Goal: Task Accomplishment & Management: Manage account settings

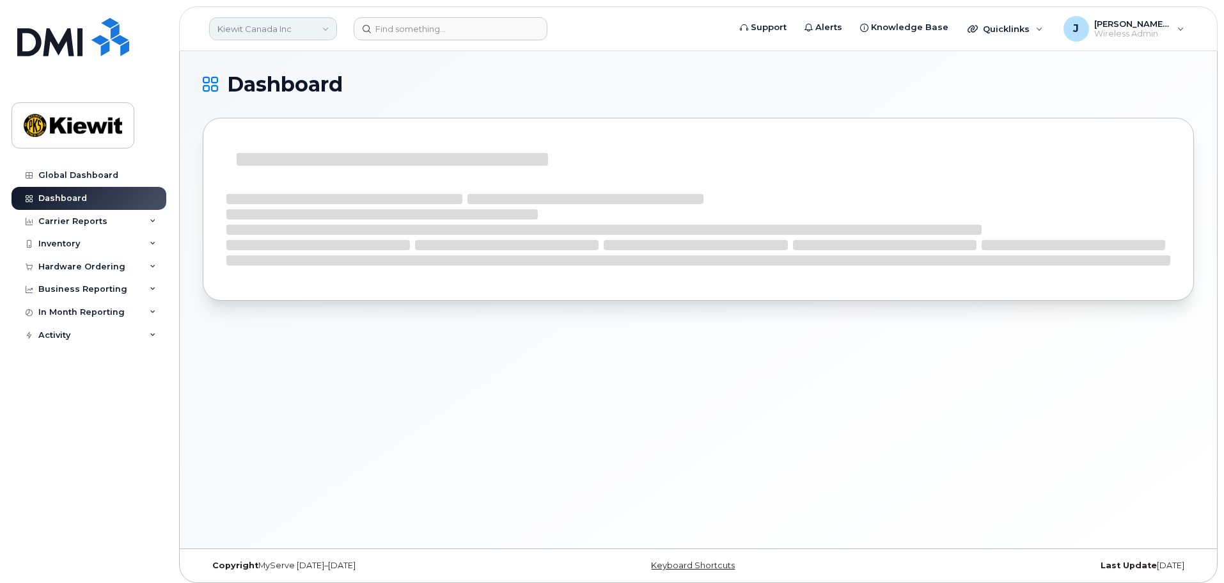
click at [296, 21] on link "Kiewit Canada Inc" at bounding box center [273, 28] width 128 height 23
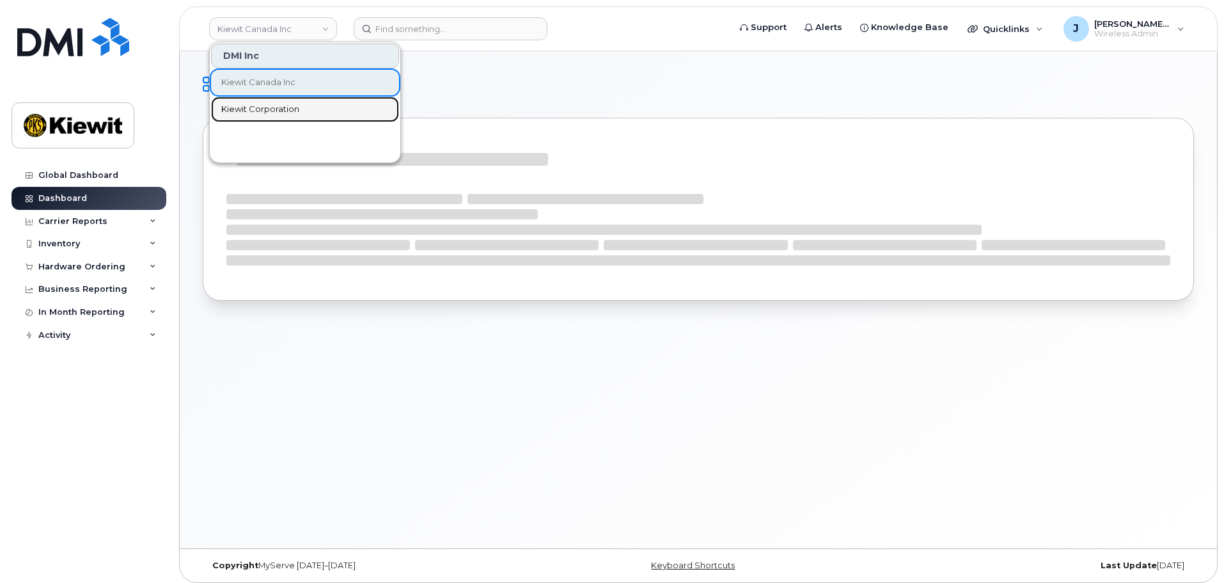
click at [306, 112] on link "Kiewit Corporation" at bounding box center [305, 110] width 188 height 26
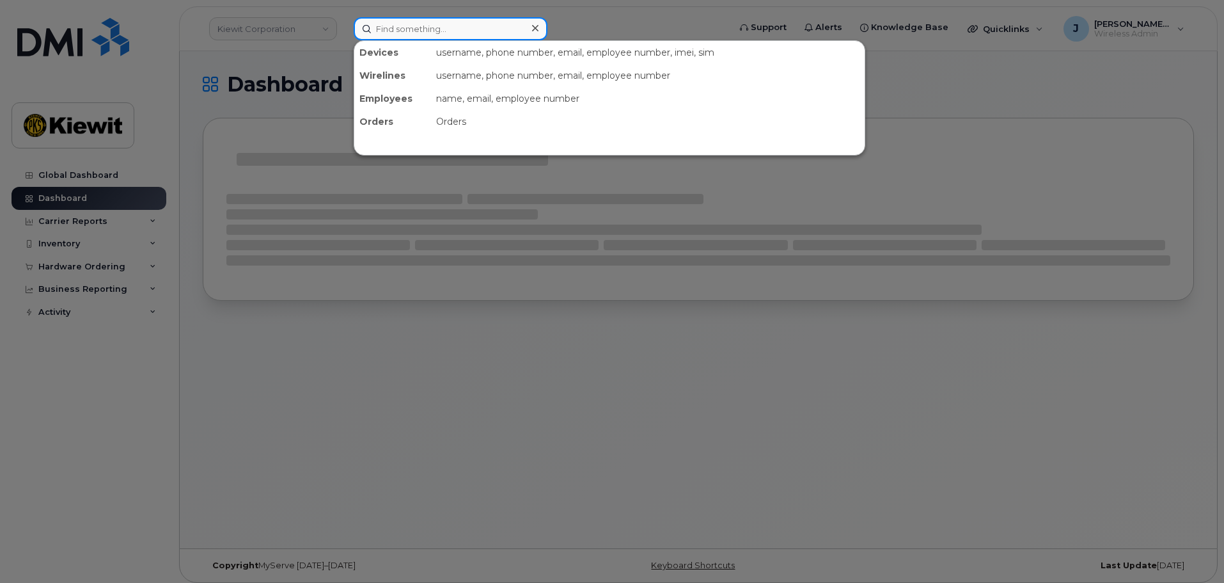
click at [428, 31] on input at bounding box center [451, 28] width 194 height 23
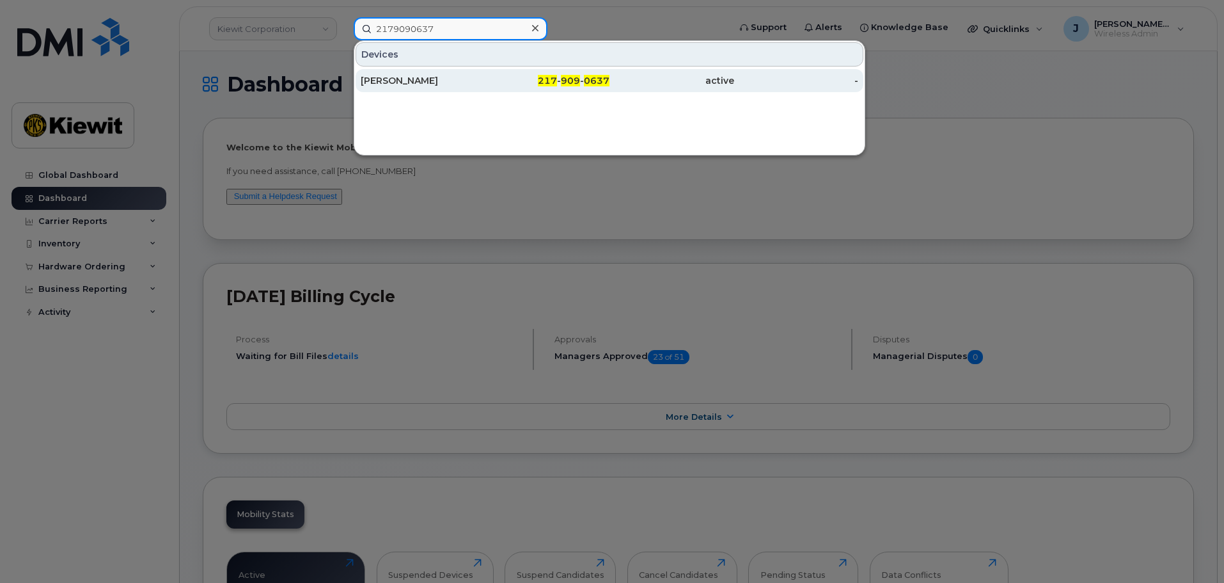
type input "2179090637"
click at [398, 82] on div "[PERSON_NAME]" at bounding box center [423, 80] width 125 height 13
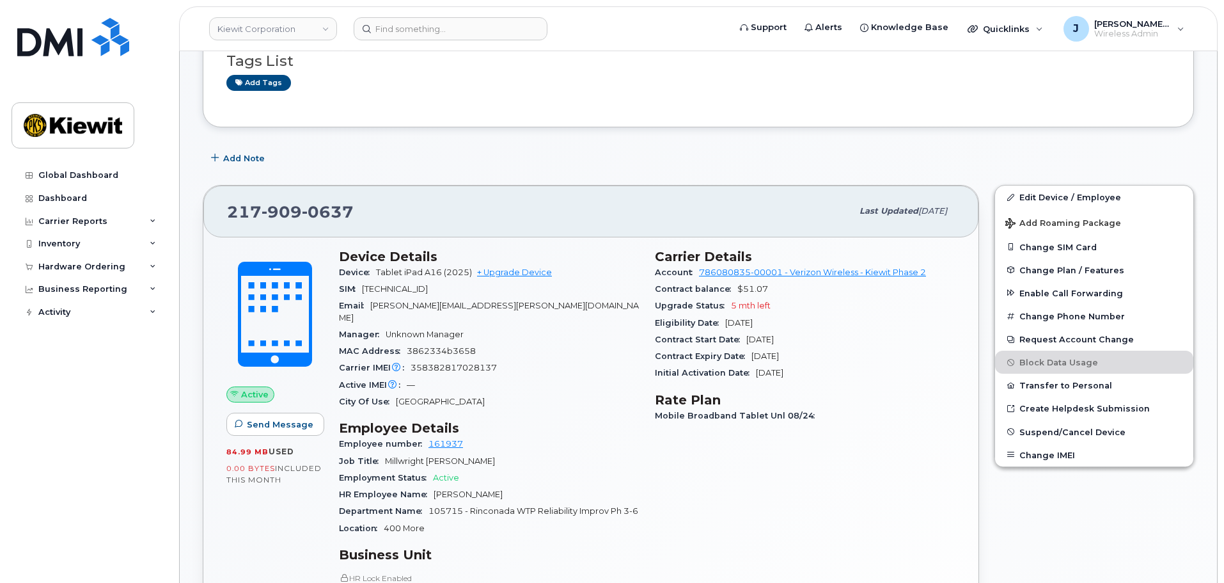
scroll to position [256, 0]
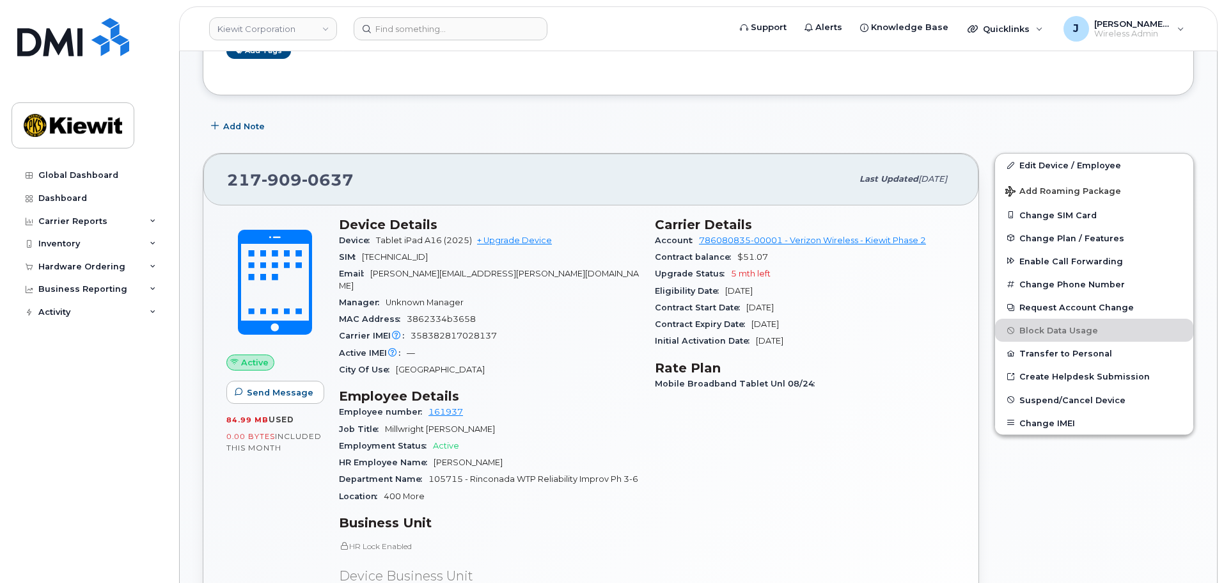
click at [409, 474] on span "Department Name" at bounding box center [384, 479] width 90 height 10
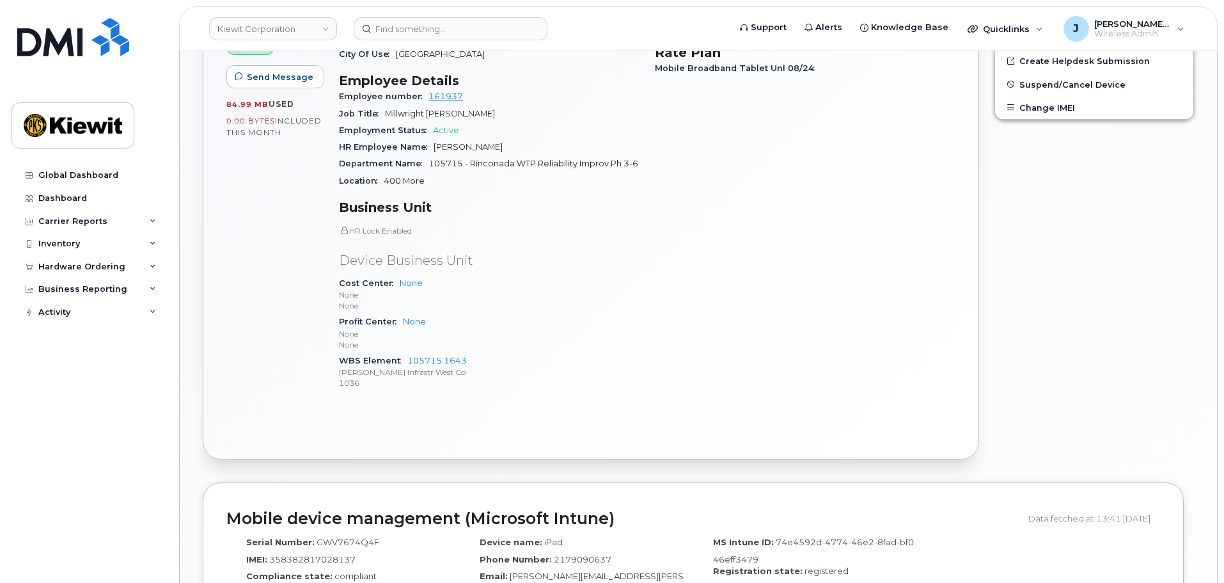
scroll to position [576, 0]
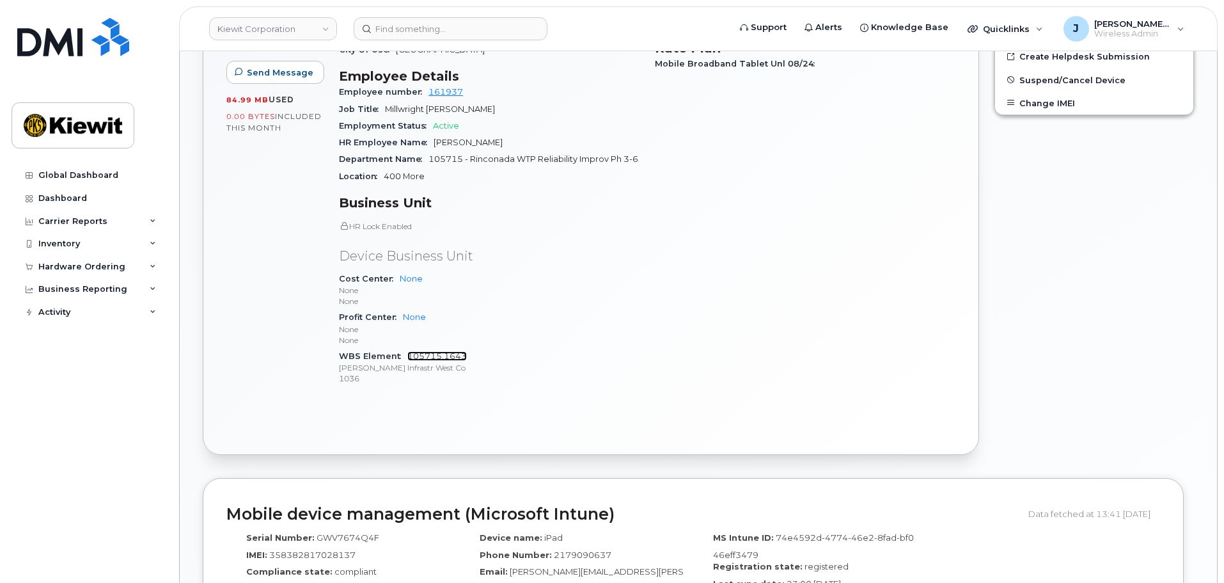
click at [439, 360] on link "105715.1643" at bounding box center [436, 356] width 59 height 10
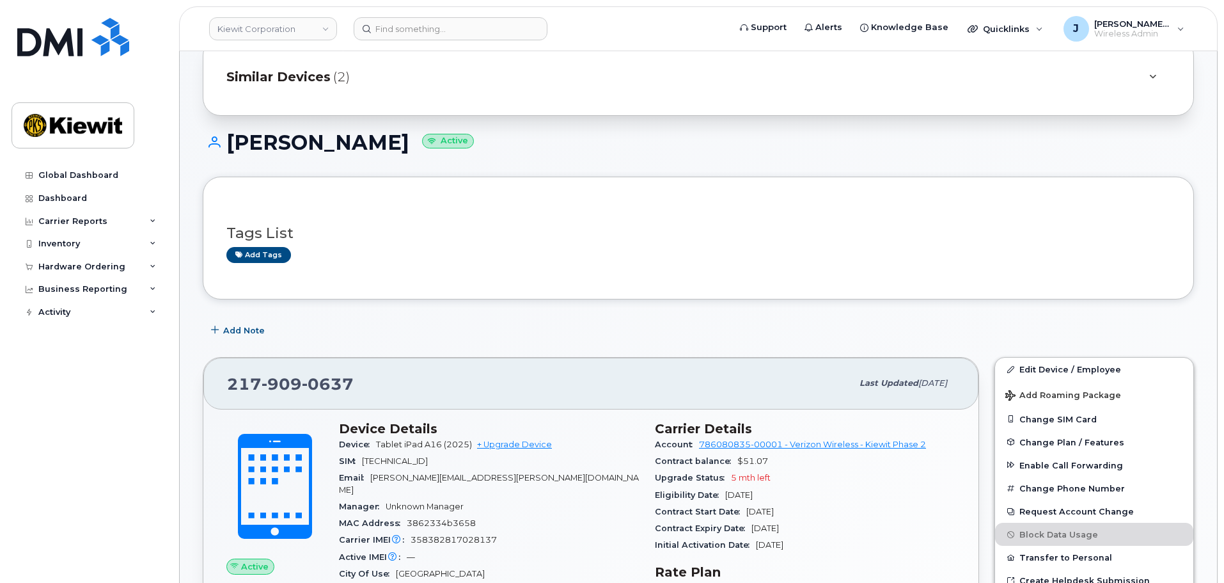
scroll to position [0, 0]
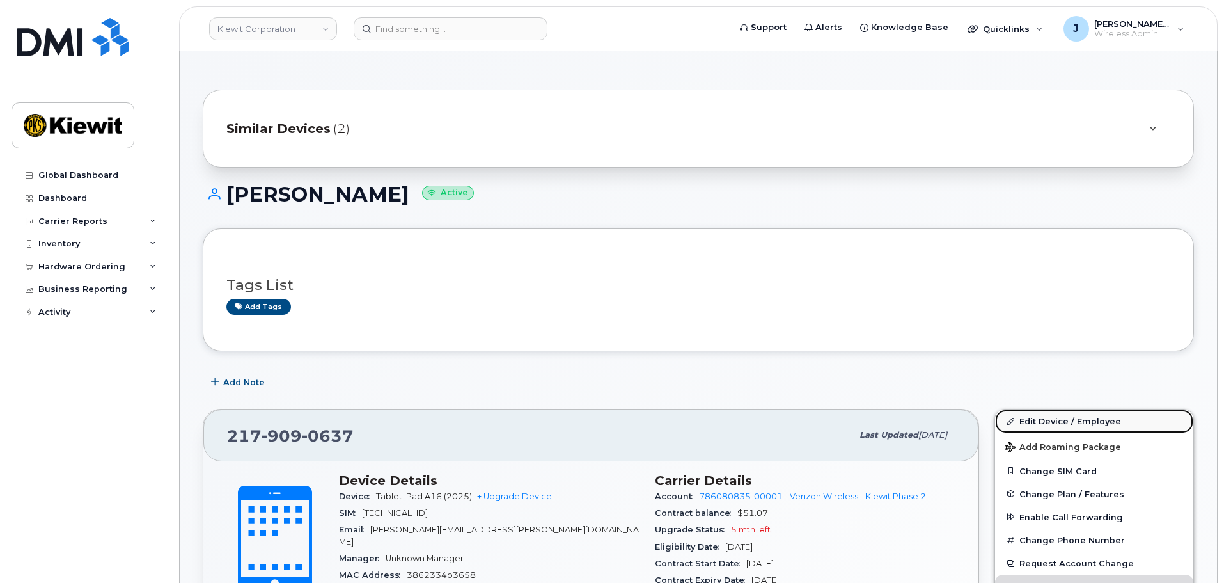
click at [1057, 422] on link "Edit Device / Employee" at bounding box center [1094, 420] width 198 height 23
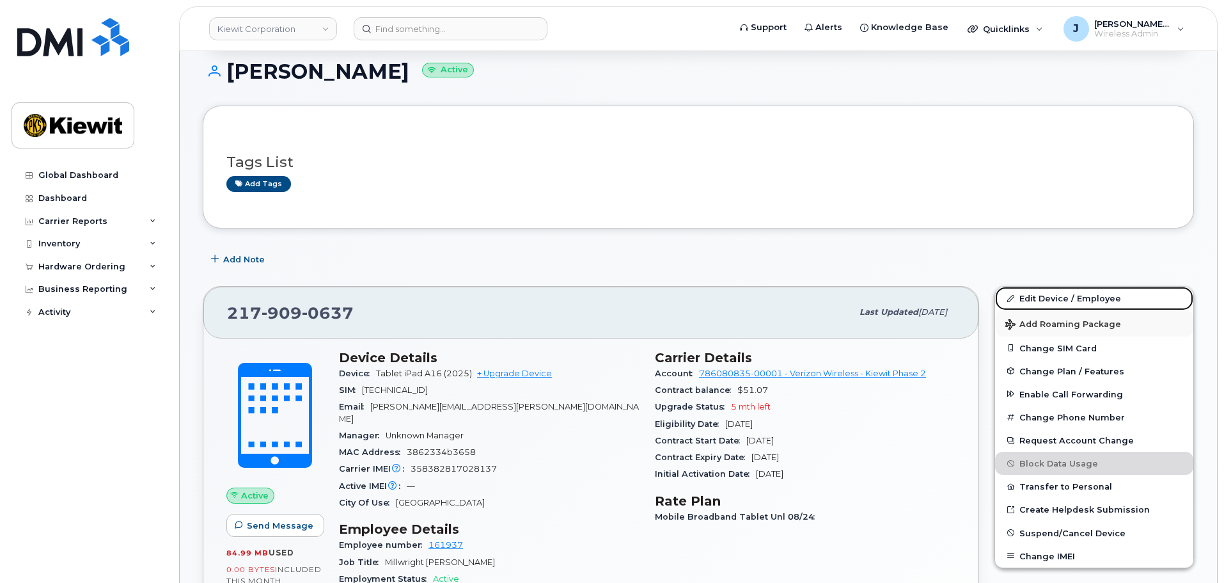
scroll to position [128, 0]
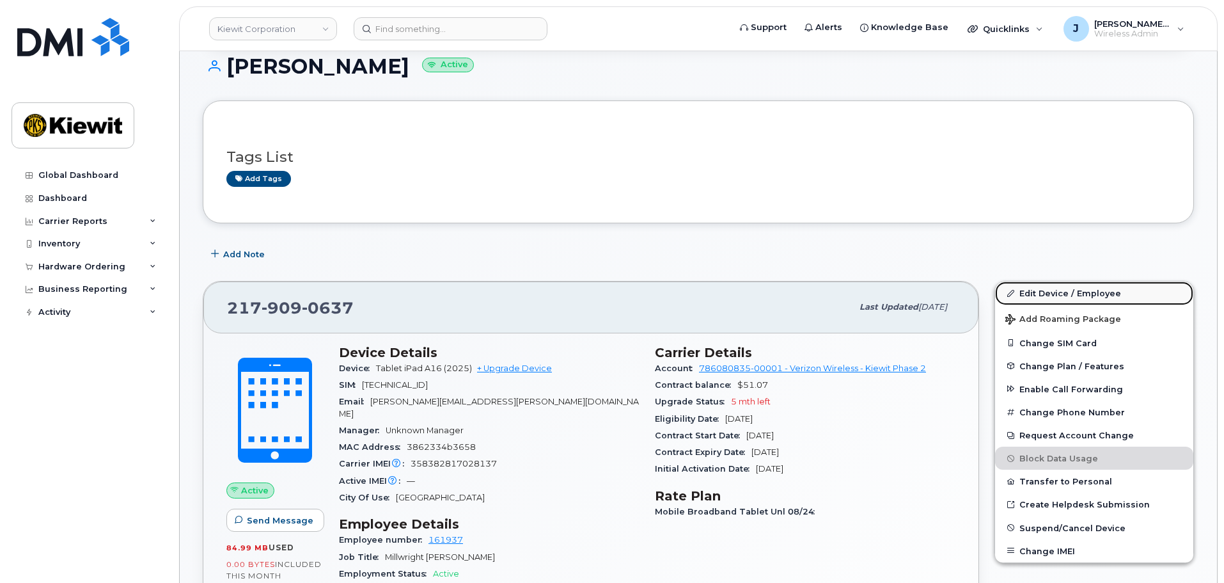
click at [1072, 292] on link "Edit Device / Employee" at bounding box center [1094, 292] width 198 height 23
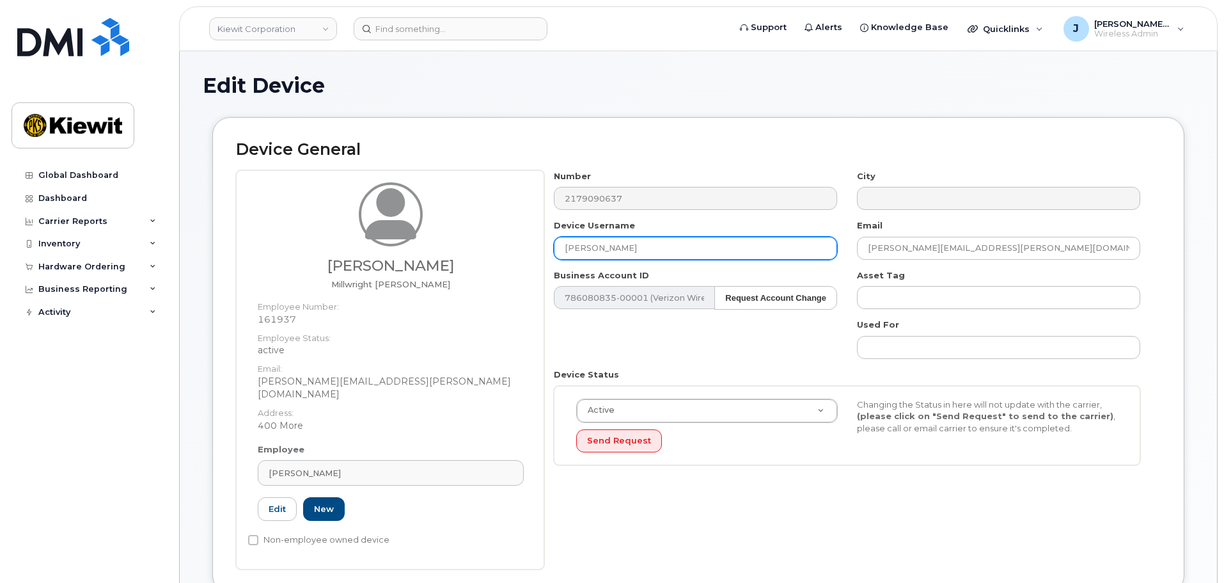
drag, startPoint x: 645, startPoint y: 245, endPoint x: 366, endPoint y: 224, distance: 279.6
click at [366, 224] on div "[PERSON_NAME] [PERSON_NAME] Employee Number: 161937 Employee Status: active Ema…" at bounding box center [698, 369] width 925 height 399
drag, startPoint x: 584, startPoint y: 240, endPoint x: 455, endPoint y: 230, distance: 129.0
click at [455, 229] on div "Arturo Alvarez Millwright Foreman Employee Number: 161937 Employee Status: acti…" at bounding box center [698, 369] width 925 height 399
type input "C"
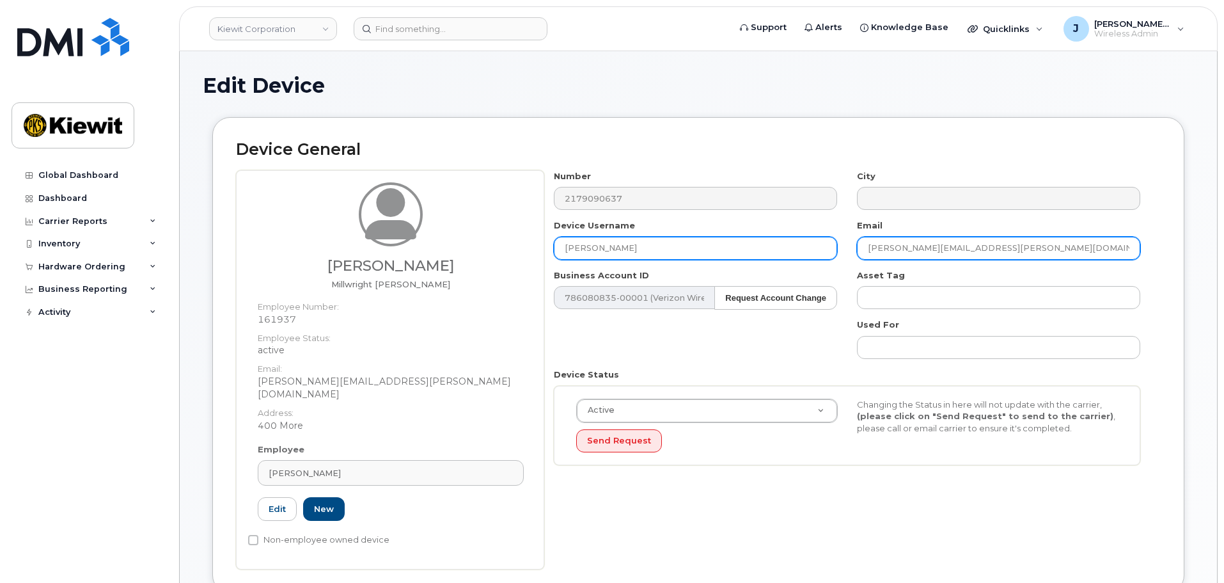
type input "Kris Pike"
click at [985, 253] on input "arturos.alvarez@kiewit.com" at bounding box center [998, 248] width 283 height 23
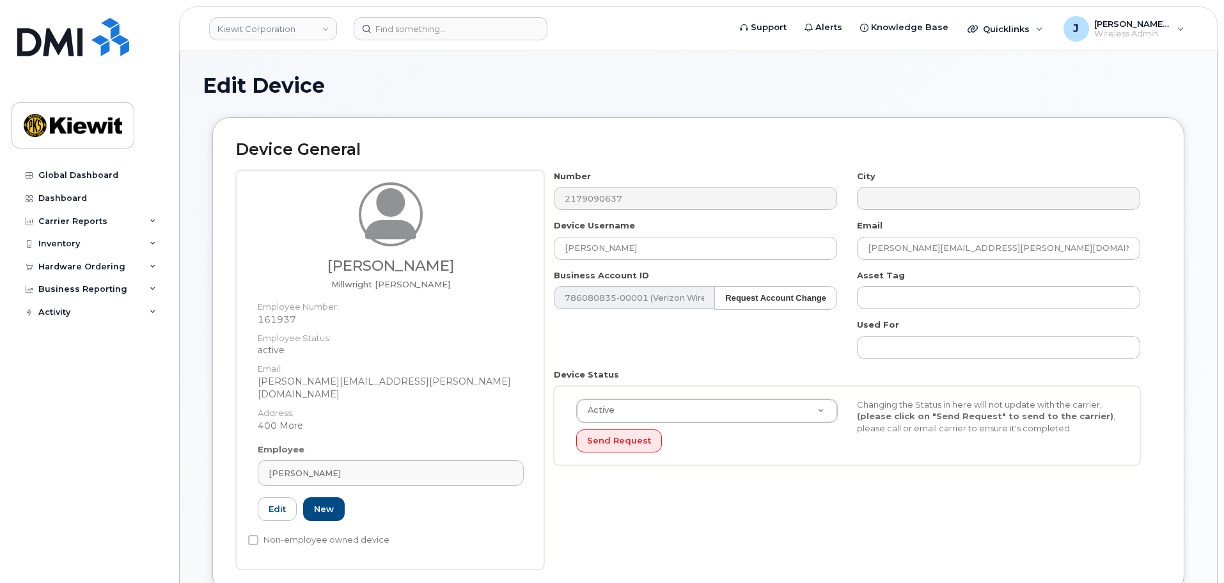
click at [671, 334] on div "Number 2179090637 City Device Username Kris Pike Email arturos.alvarez@kiewit.c…" at bounding box center [847, 322] width 606 height 305
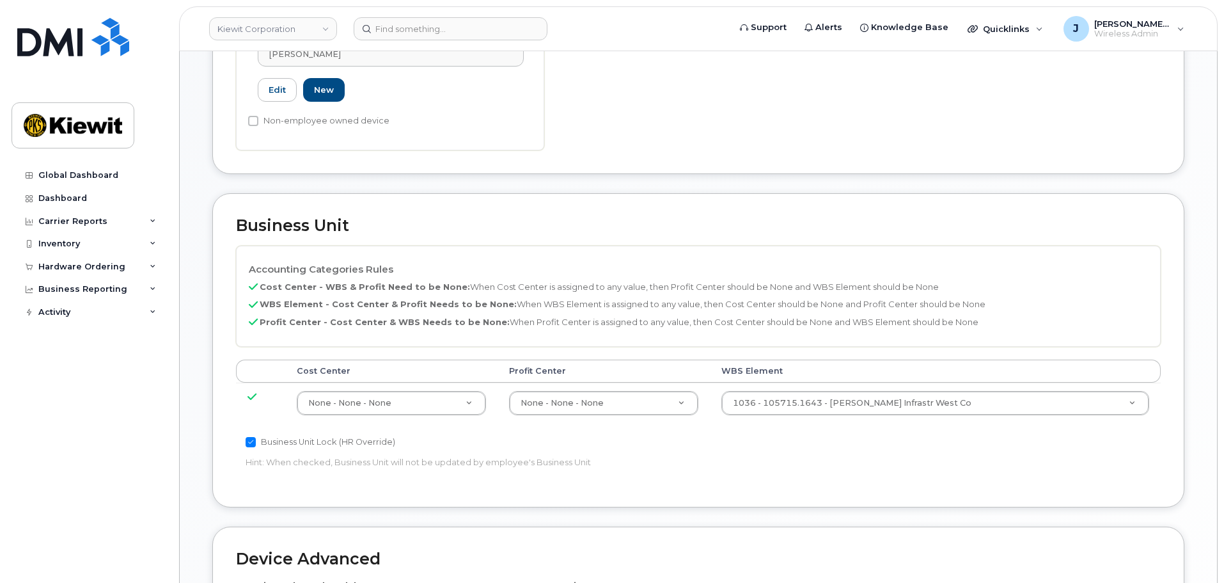
scroll to position [448, 0]
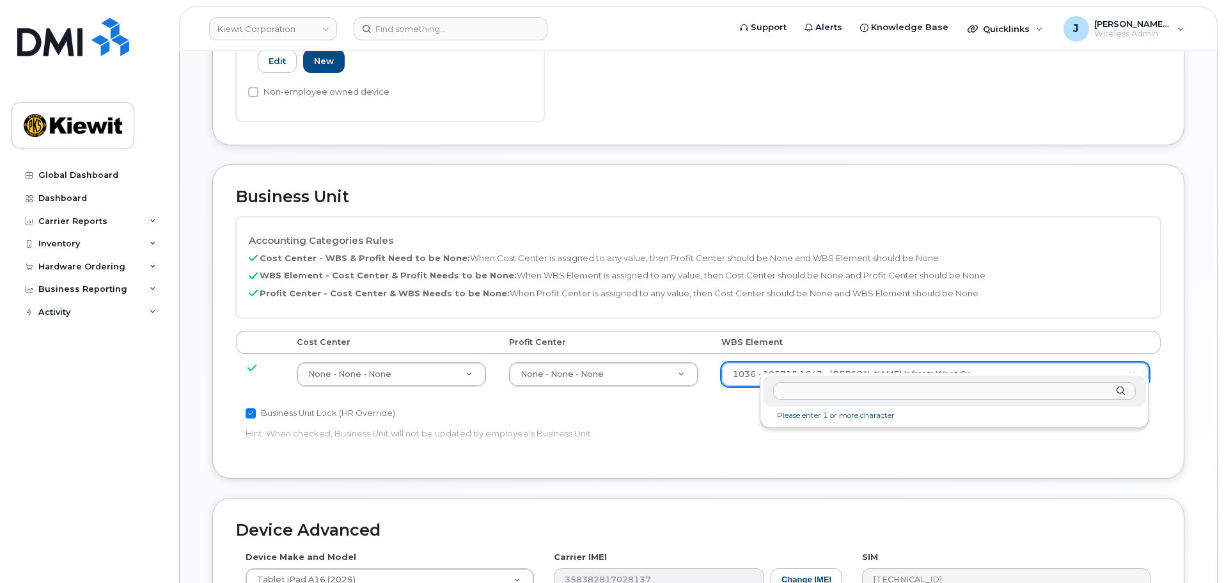
click at [889, 393] on input "text" at bounding box center [954, 391] width 363 height 19
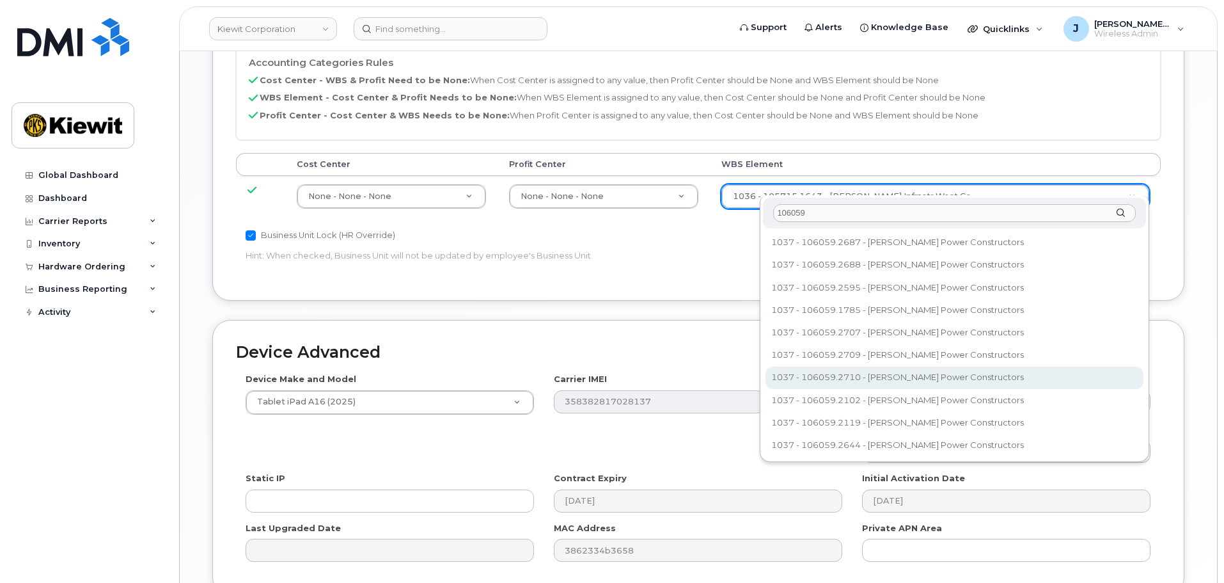
scroll to position [639, 0]
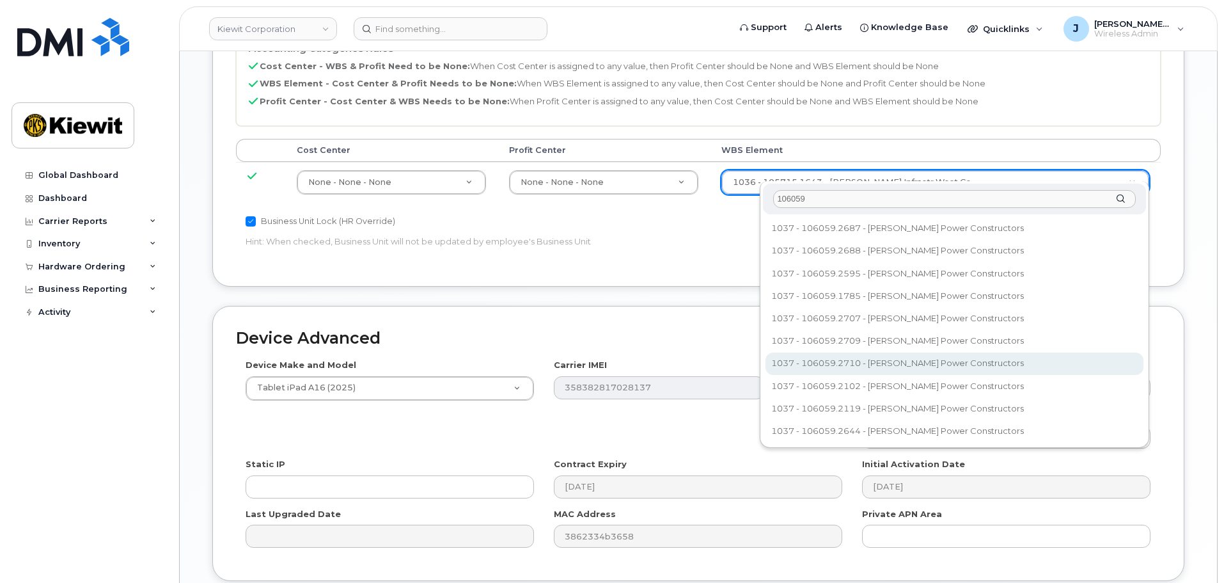
click at [888, 197] on input "106059" at bounding box center [954, 199] width 363 height 19
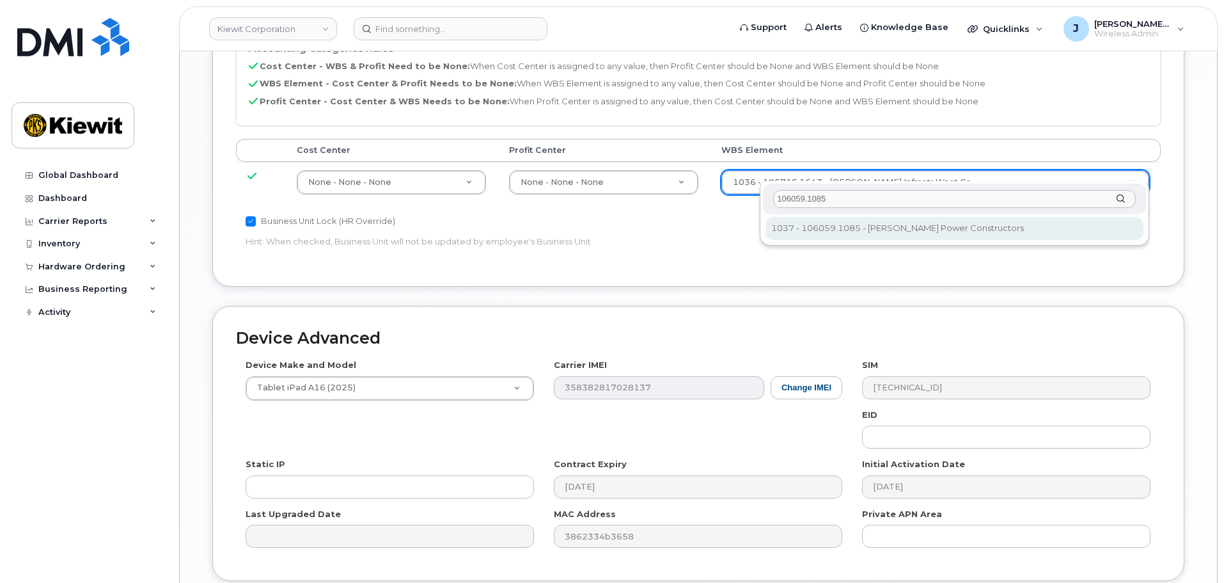
type input "106059.1085"
type input "29973553"
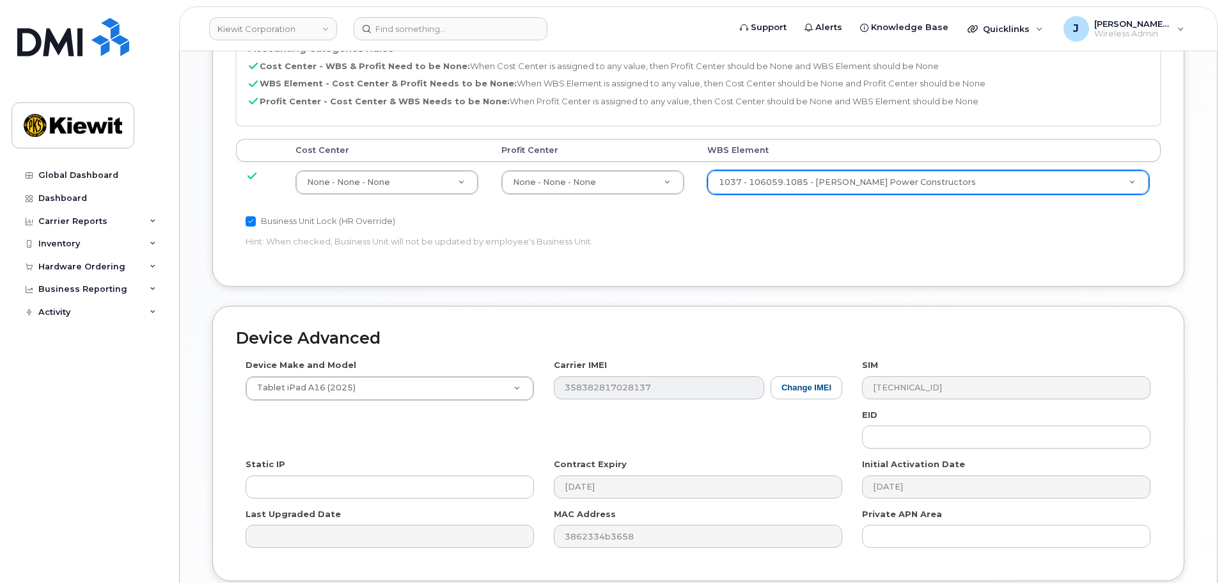
click at [800, 235] on p "Hint: When checked, Business Unit will not be updated by employee's Business Un…" at bounding box center [544, 241] width 597 height 12
click at [489, 428] on div "Device Make and Model Tablet iPad A16 (2025) Android TCL 502 Watch Apple Watch …" at bounding box center [698, 458] width 925 height 198
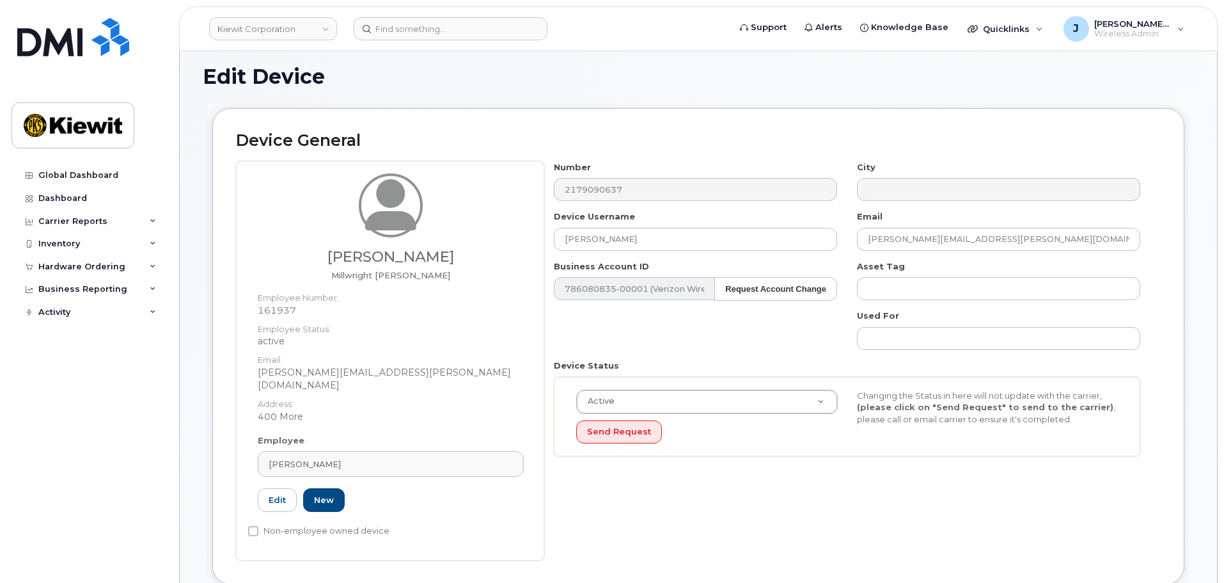
scroll to position [0, 0]
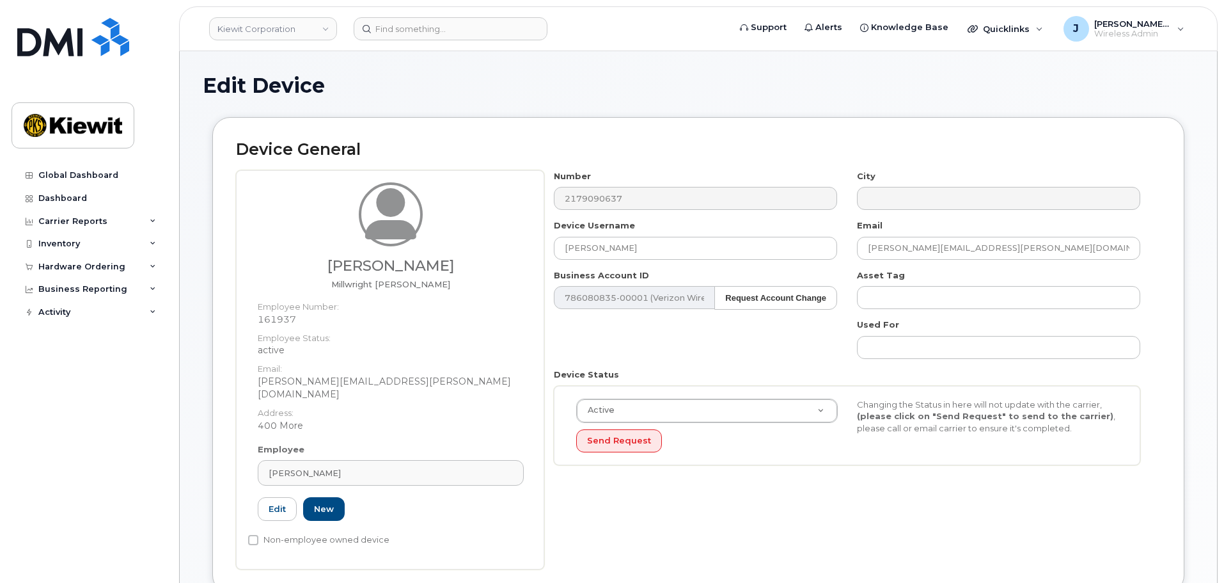
click at [713, 350] on div "Number 2179090637 City Device Username Kris Pike Email arturos.alvarez@kiewit.c…" at bounding box center [847, 322] width 606 height 305
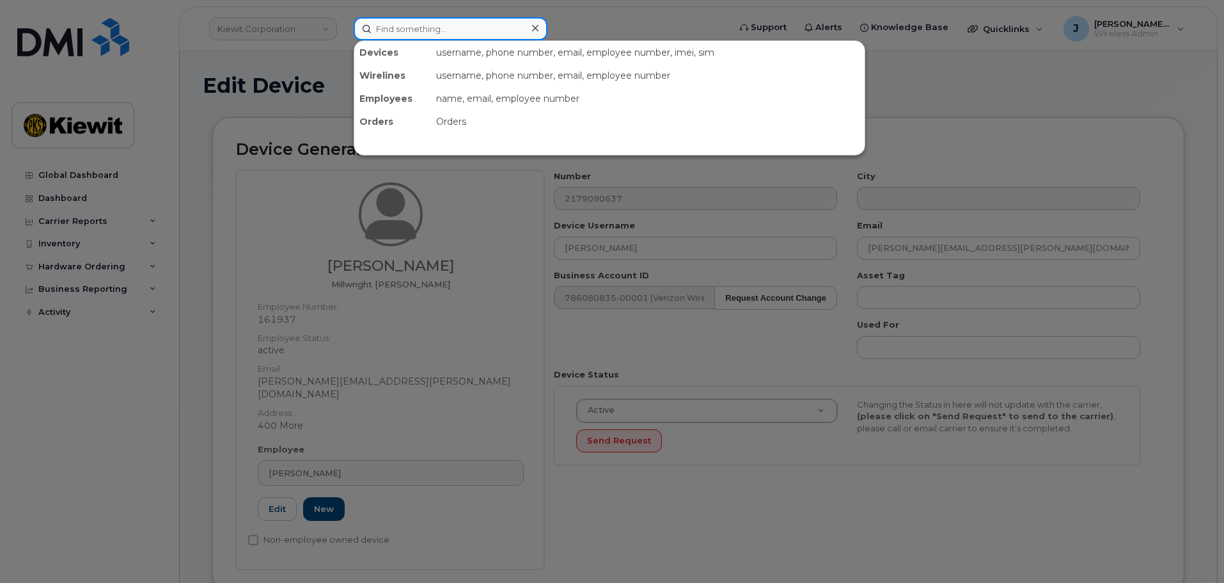
click at [446, 35] on input at bounding box center [451, 28] width 194 height 23
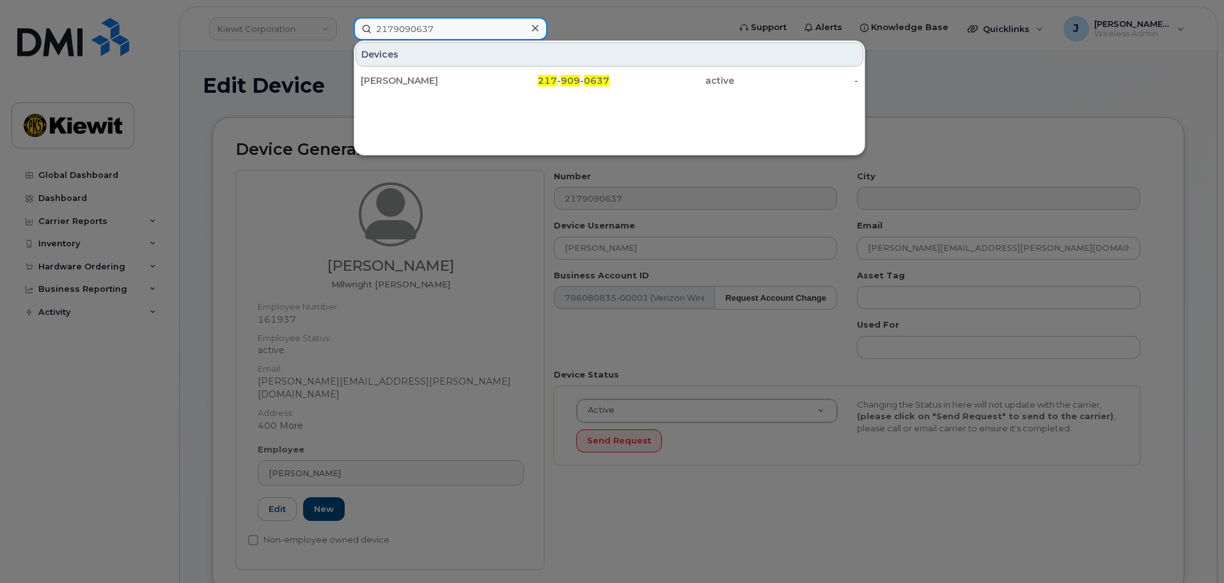
type input "2179090637"
click at [727, 478] on div at bounding box center [612, 291] width 1224 height 583
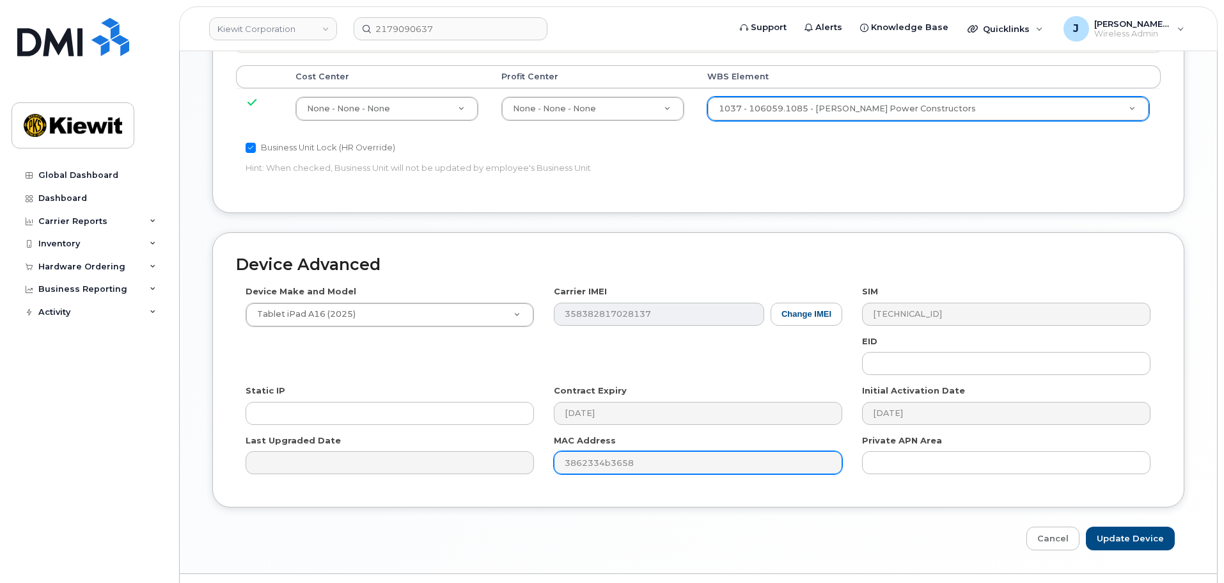
scroll to position [732, 0]
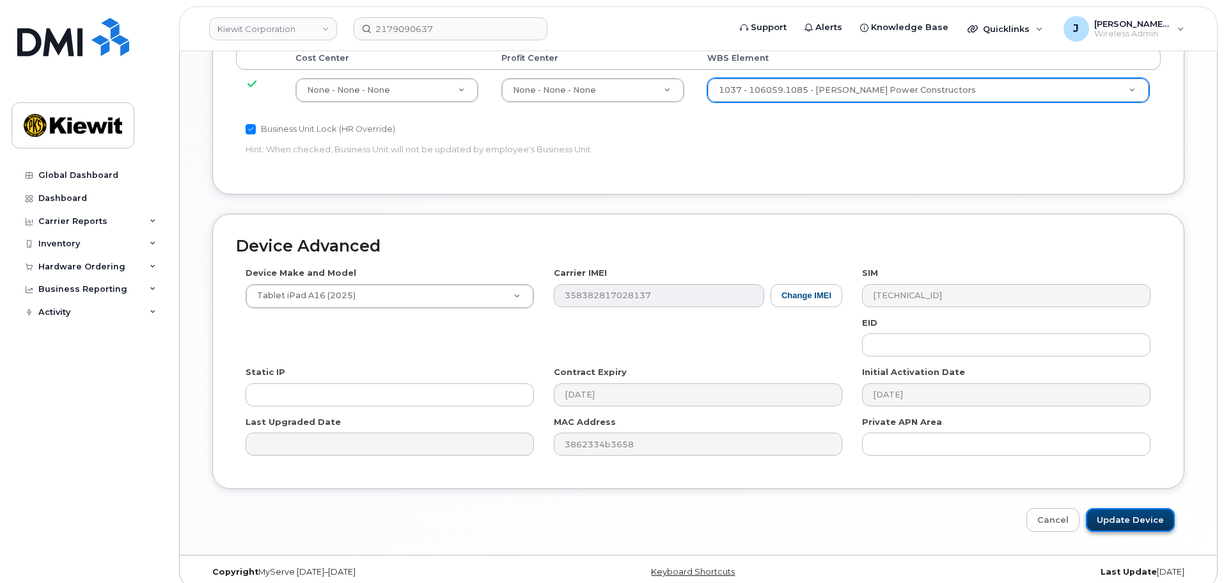
click at [1166, 508] on input "Update Device" at bounding box center [1130, 520] width 89 height 24
type input "Saving..."
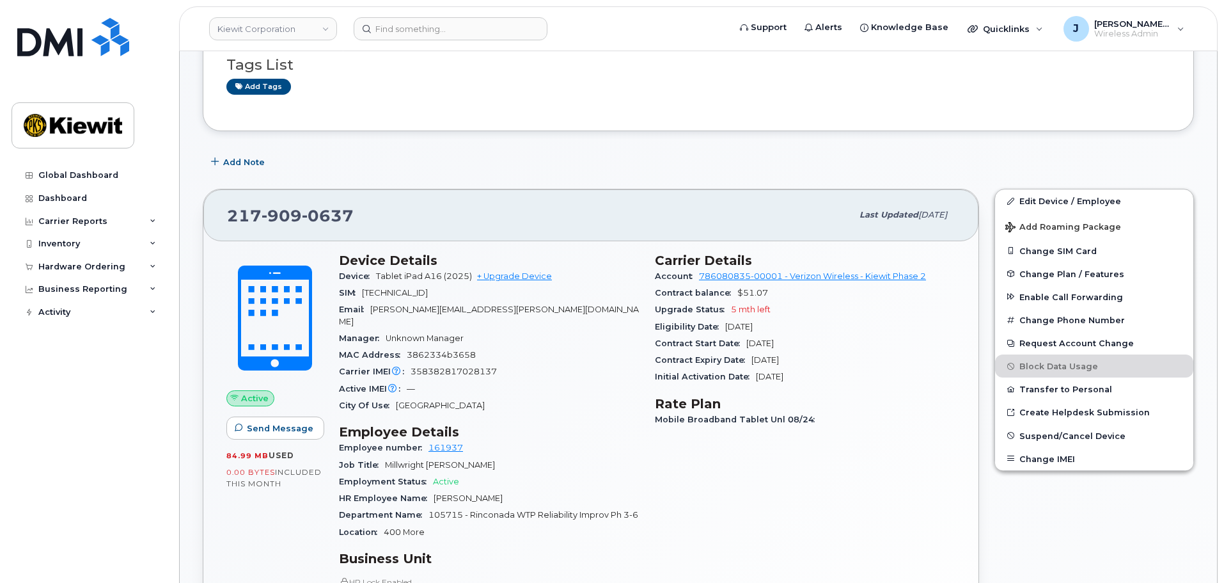
scroll to position [256, 0]
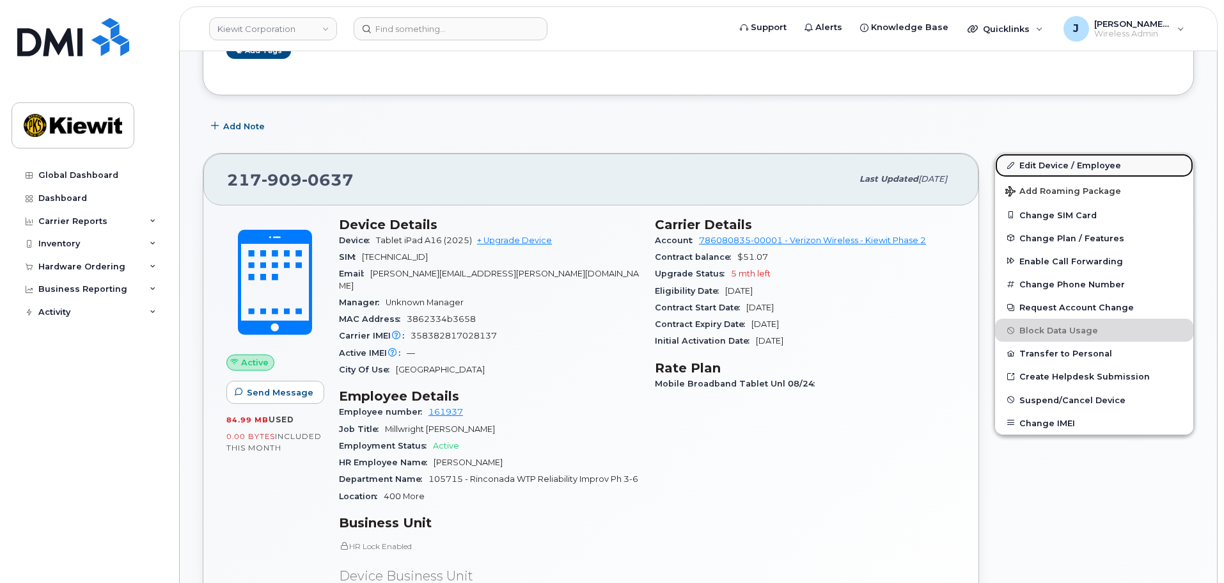
click at [1038, 158] on link "Edit Device / Employee" at bounding box center [1094, 164] width 198 height 23
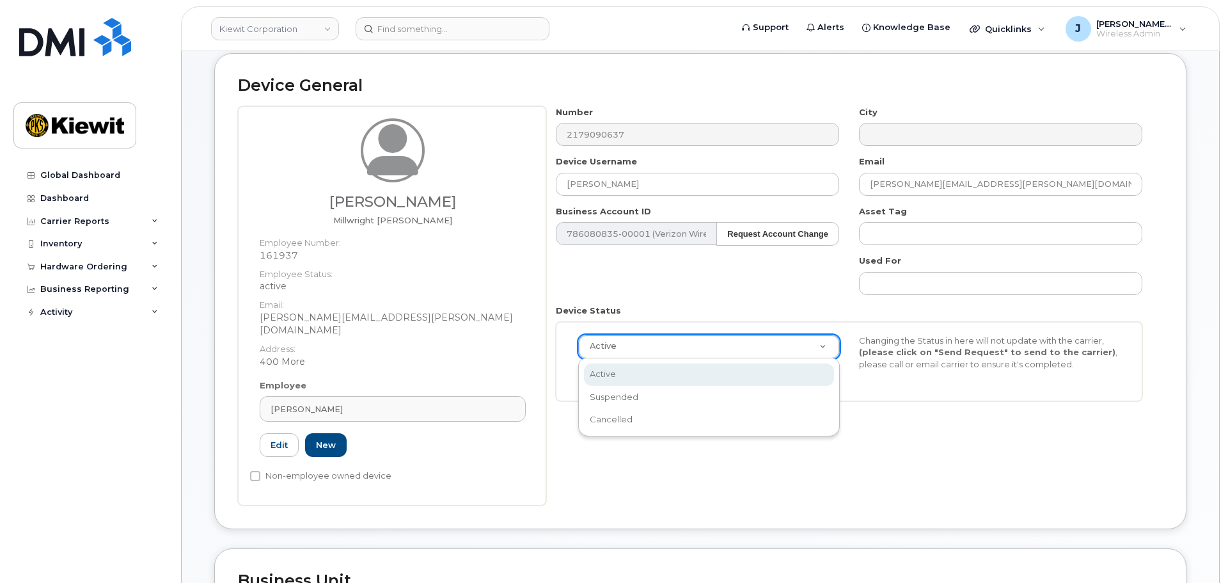
scroll to position [0, 4]
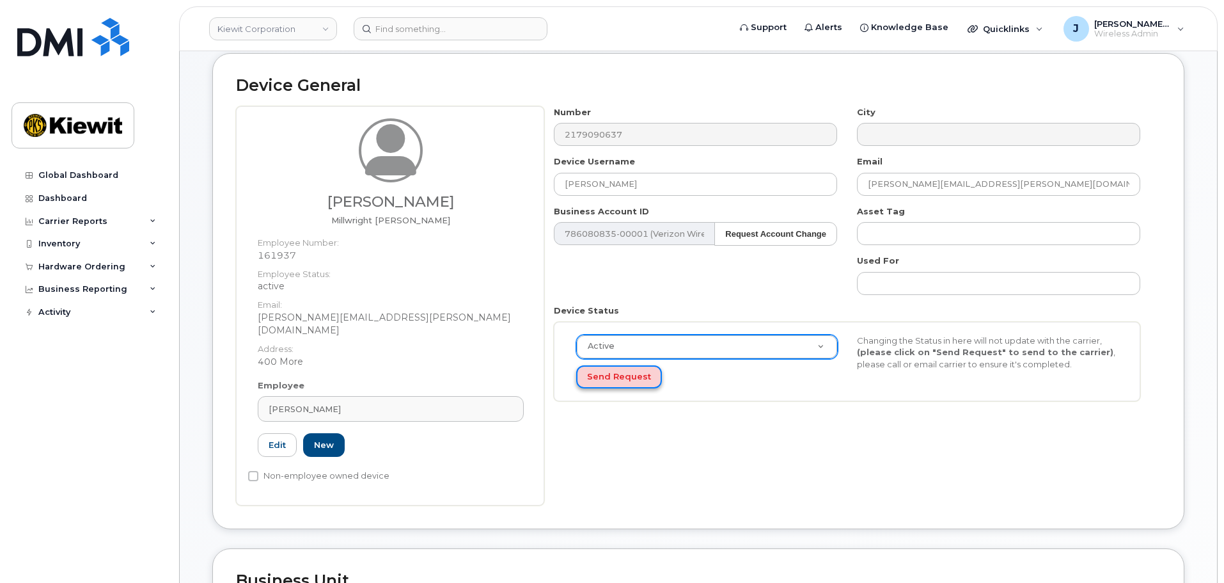
click at [631, 375] on button "Send Request" at bounding box center [619, 377] width 86 height 24
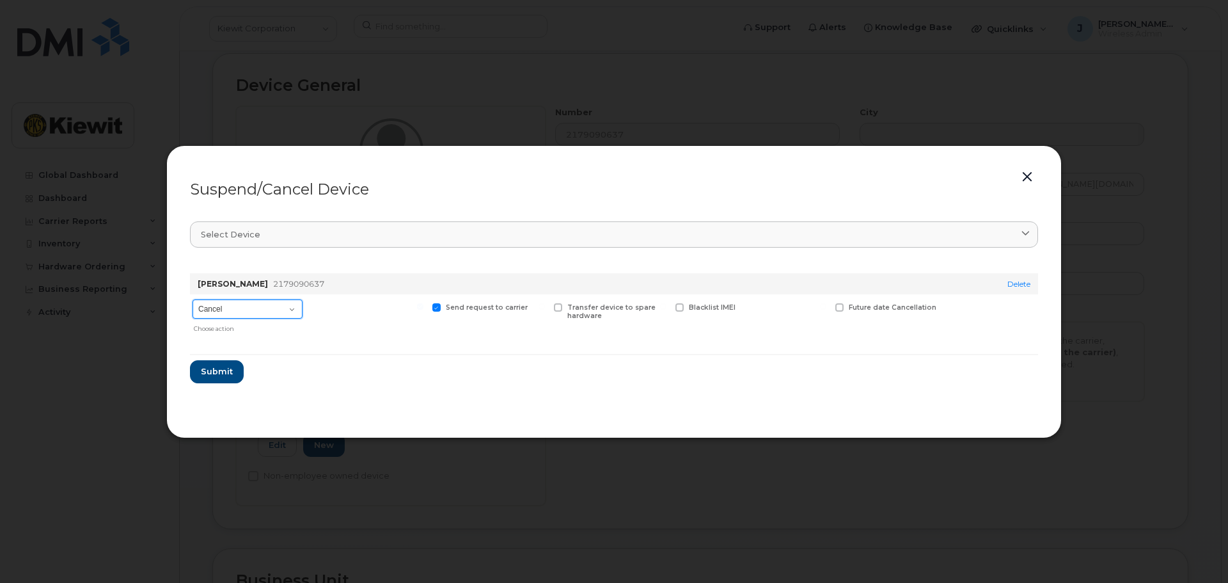
click at [260, 313] on select "Cancel Suspend - Reduced Rate Suspend - Full Rate Suspend - Lost Device/Stolen …" at bounding box center [247, 308] width 110 height 19
click at [192, 299] on select "Cancel Suspend - Reduced Rate Suspend - Full Rate Suspend - Lost Device/Stolen …" at bounding box center [247, 308] width 110 height 19
click at [224, 373] on span "Submit" at bounding box center [216, 371] width 32 height 12
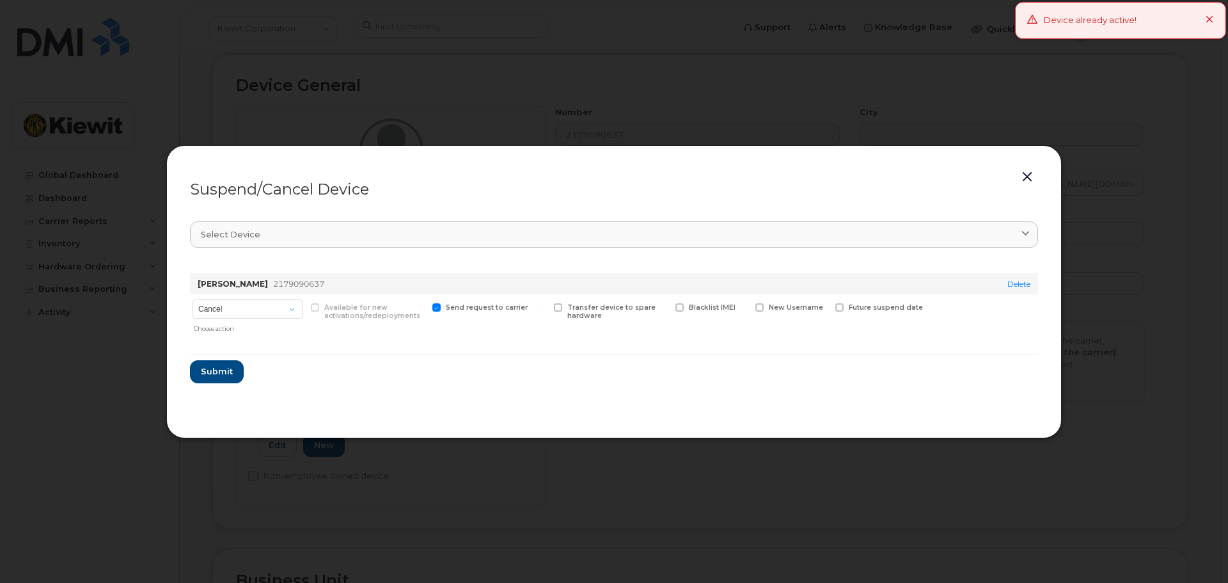
click at [1209, 22] on icon at bounding box center [1209, 20] width 8 height 8
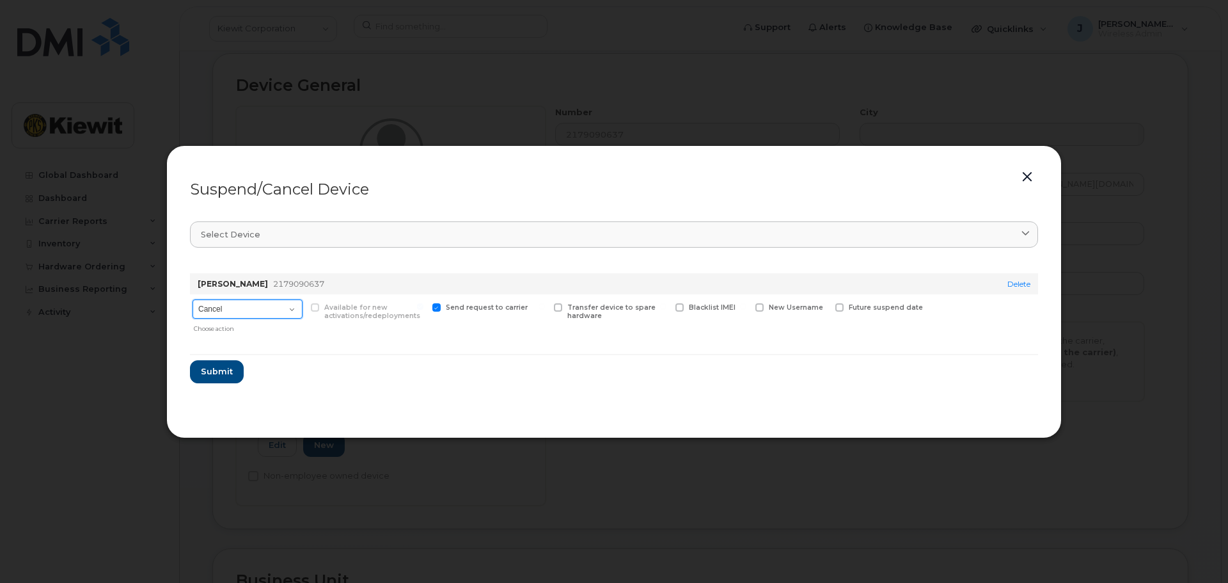
click at [295, 310] on select "Cancel Suspend - Reduced Rate Suspend - Full Rate Suspend - Lost Device/Stolen …" at bounding box center [247, 308] width 110 height 19
select select "[object Object]"
click at [192, 299] on select "Cancel Suspend - Reduced Rate Suspend - Full Rate Suspend - Lost Device/Stolen …" at bounding box center [247, 308] width 110 height 19
click at [215, 376] on span "Submit" at bounding box center [216, 371] width 32 height 12
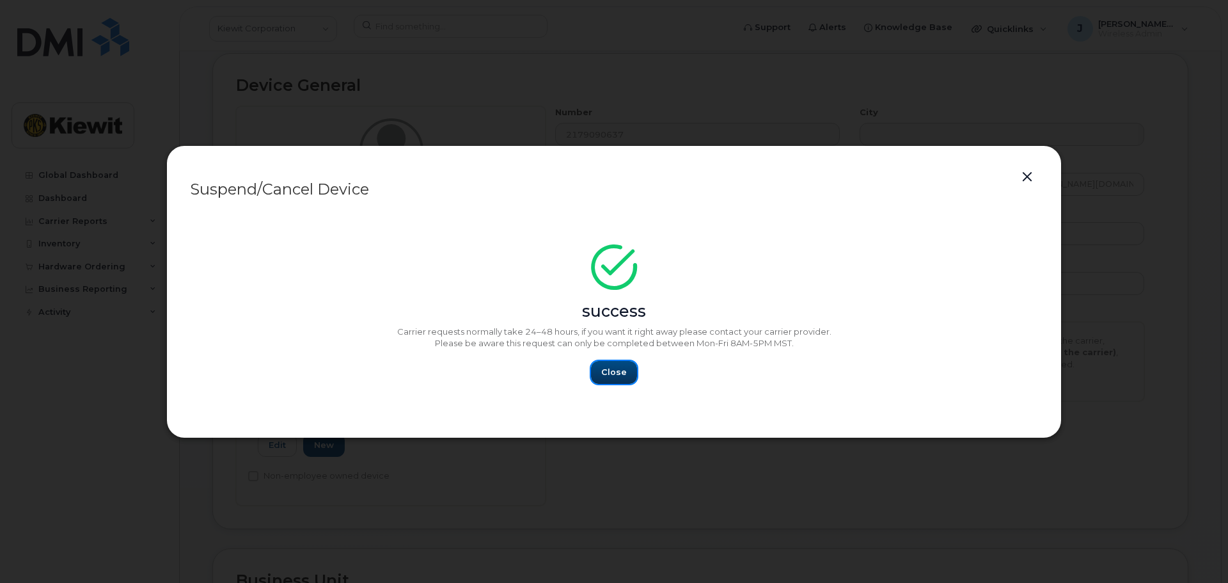
click at [610, 372] on span "Close" at bounding box center [614, 372] width 26 height 12
click at [607, 370] on span "Close" at bounding box center [614, 372] width 26 height 12
drag, startPoint x: 1019, startPoint y: 184, endPoint x: 1026, endPoint y: 177, distance: 9.0
click at [1019, 183] on button "button" at bounding box center [1026, 177] width 19 height 18
click at [1026, 177] on button "button" at bounding box center [1026, 177] width 19 height 18
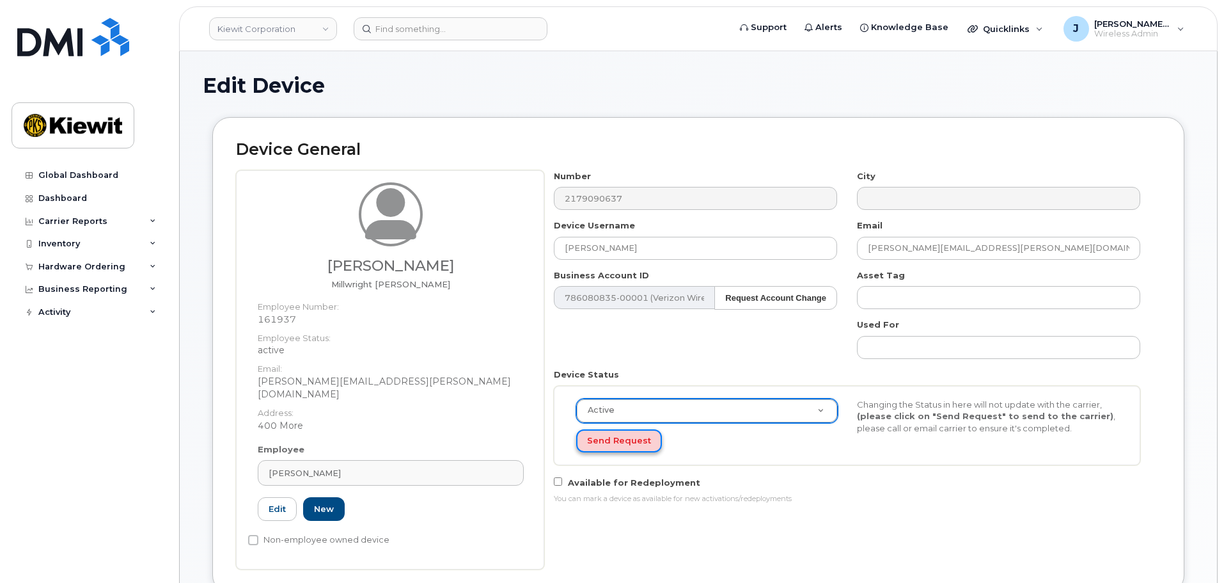
click at [629, 445] on button "Send Request" at bounding box center [619, 441] width 86 height 24
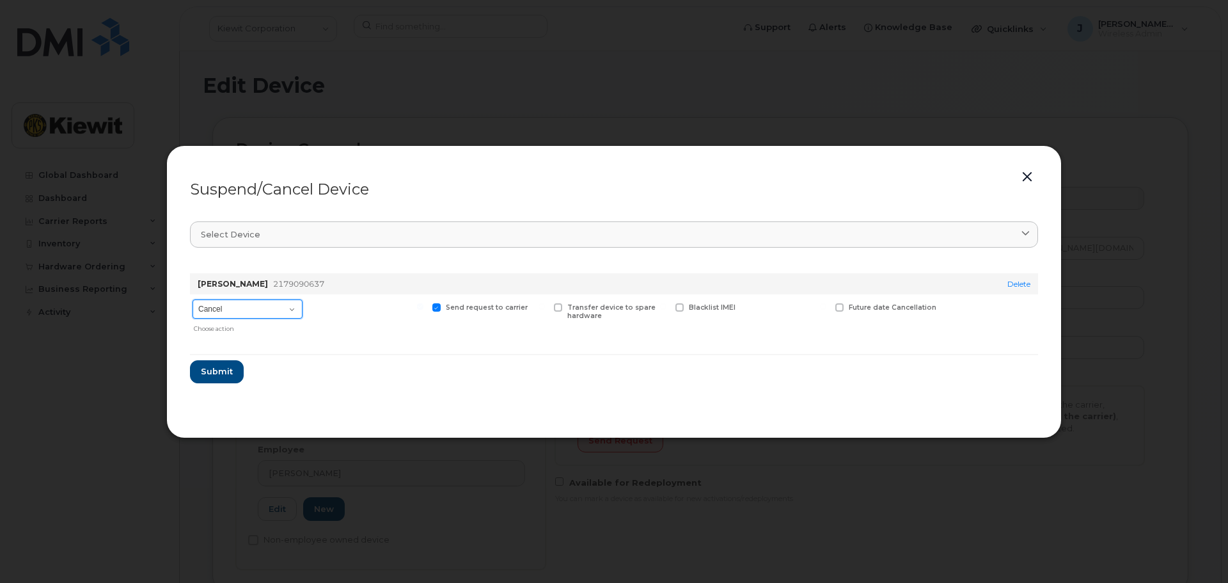
click at [262, 310] on select "Cancel Suspend - Reduced Rate Suspend - Full Rate Suspend - Lost Device/Stolen …" at bounding box center [247, 308] width 110 height 19
select select "[object Object]"
click at [192, 299] on select "Cancel Suspend - Reduced Rate Suspend - Full Rate Suspend - Lost Device/Stolen …" at bounding box center [247, 308] width 110 height 19
click at [229, 365] on span "Submit" at bounding box center [216, 371] width 32 height 12
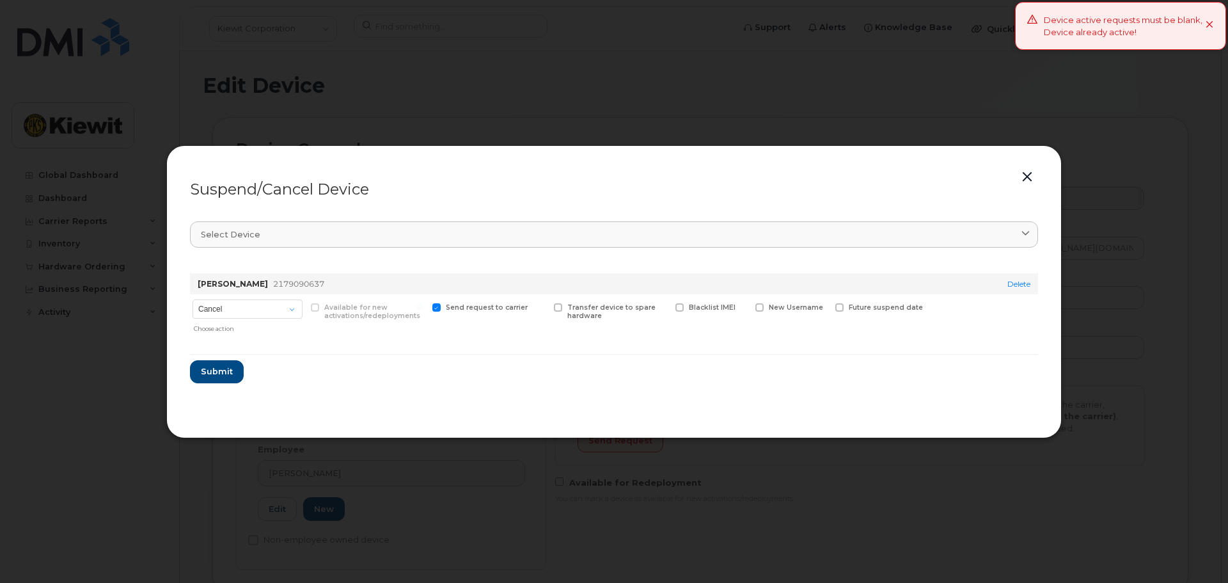
click at [1209, 24] on icon at bounding box center [1209, 25] width 8 height 8
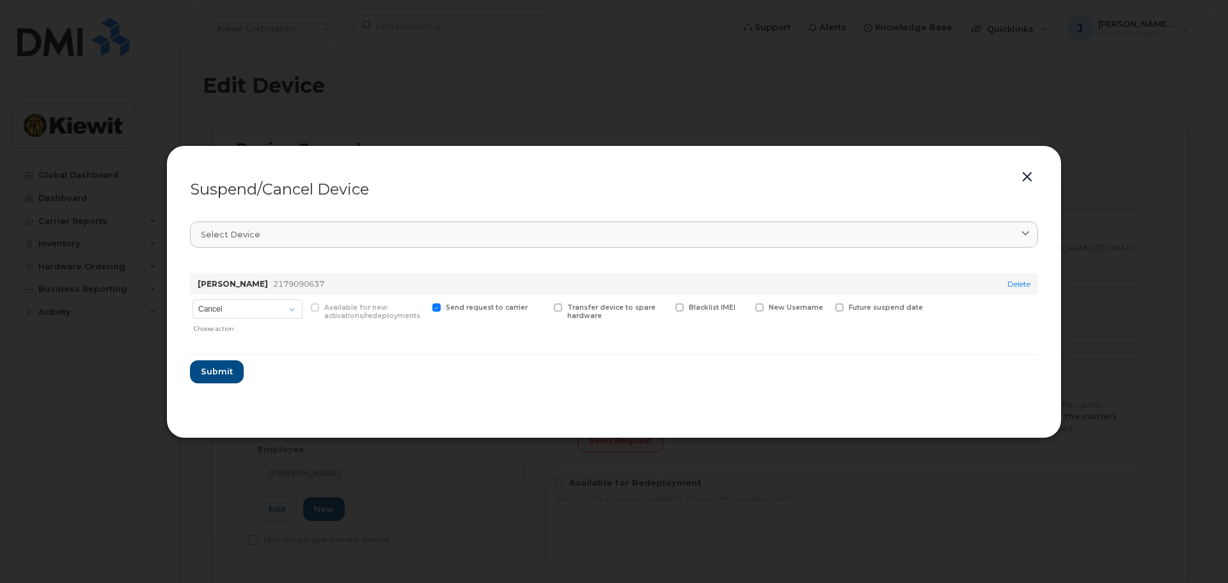
click at [437, 308] on span at bounding box center [436, 307] width 8 height 8
click at [423, 308] on input "Send request to carrier" at bounding box center [420, 306] width 6 height 6
click at [438, 304] on span at bounding box center [436, 307] width 8 height 8
click at [423, 304] on input "Send request to carrier" at bounding box center [420, 306] width 6 height 6
checkbox input "true"
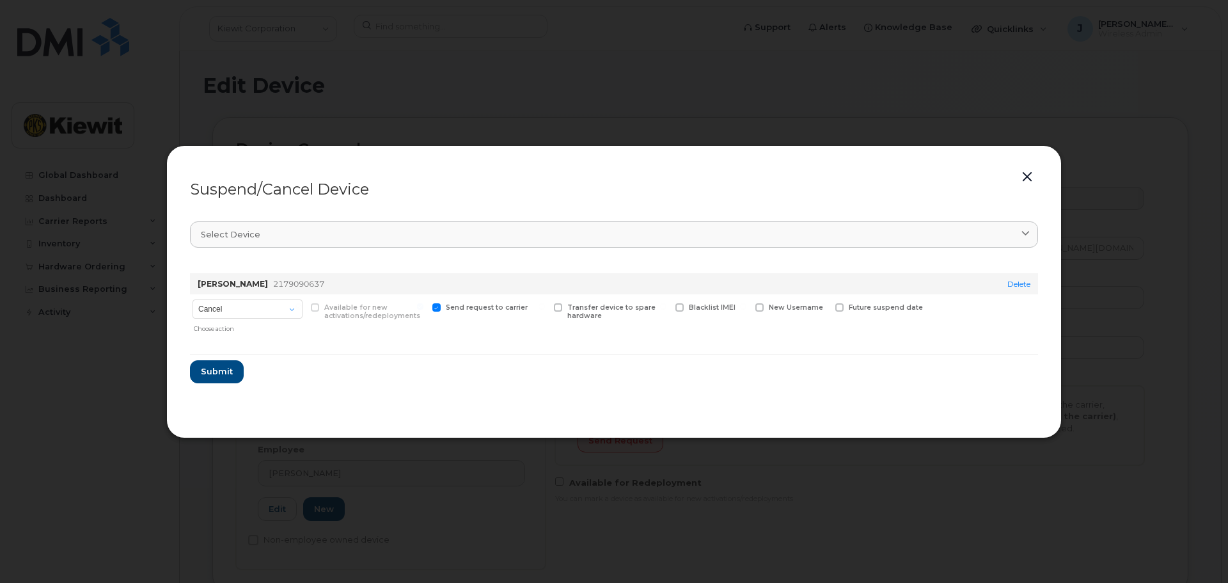
click at [1019, 182] on button "button" at bounding box center [1026, 177] width 19 height 18
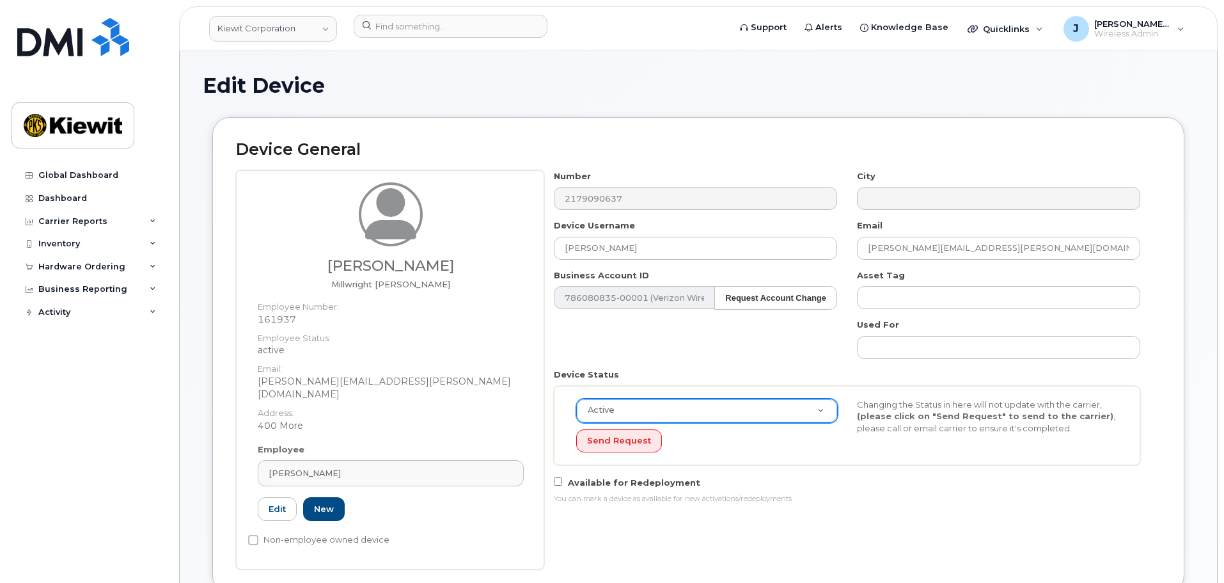
drag, startPoint x: 352, startPoint y: 229, endPoint x: 295, endPoint y: 175, distance: 78.7
click at [352, 229] on div "Arturo Alvarez Millwright Foreman" at bounding box center [391, 235] width 266 height 107
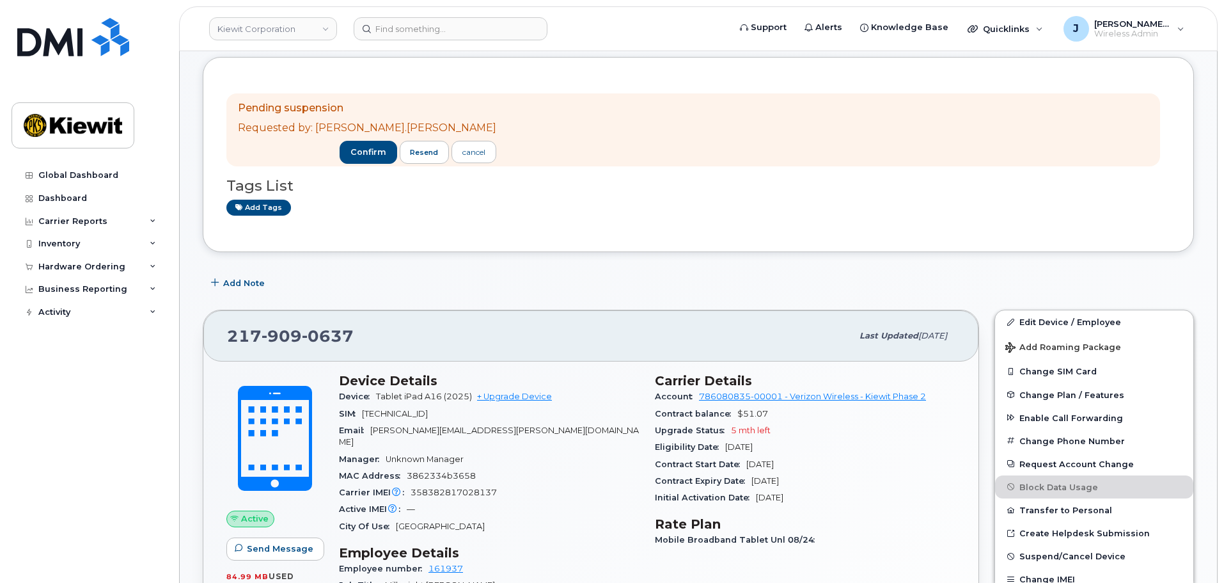
scroll to position [192, 0]
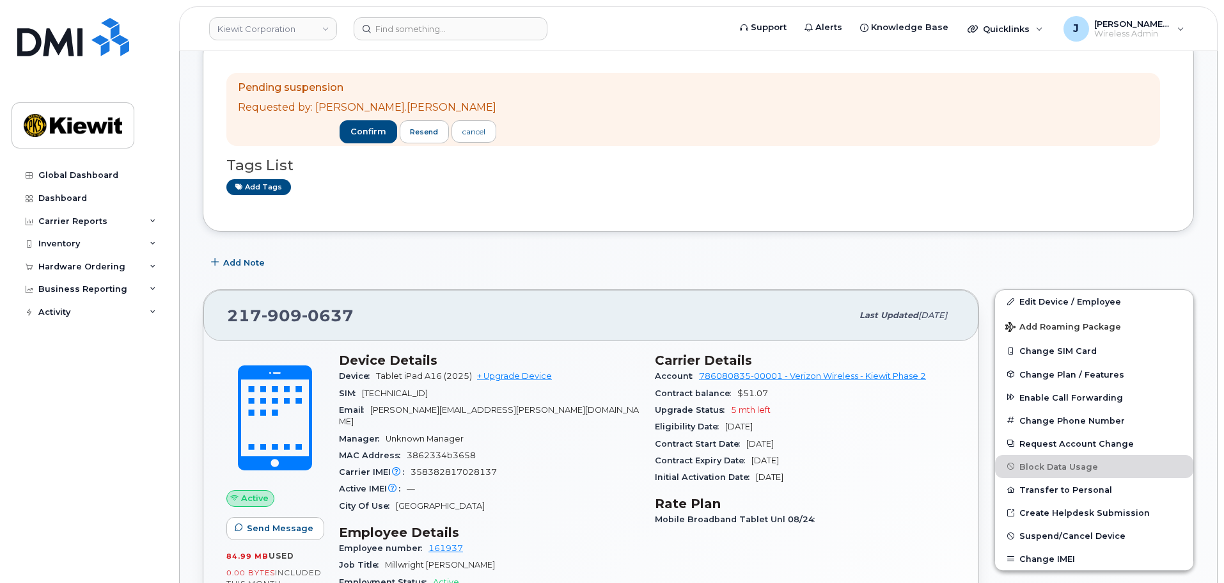
click at [398, 389] on span "89148000011803481025" at bounding box center [395, 393] width 66 height 10
drag, startPoint x: 627, startPoint y: 407, endPoint x: 614, endPoint y: 398, distance: 15.3
click at [623, 409] on div "Email arturos.alvarez@kiewit.com" at bounding box center [489, 416] width 301 height 29
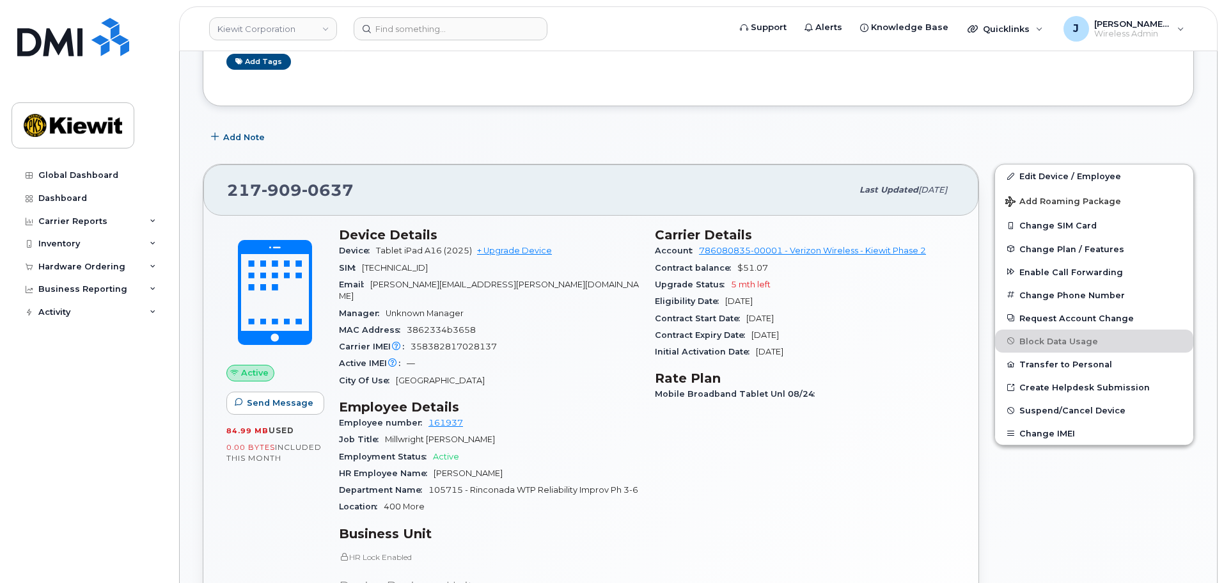
scroll to position [320, 0]
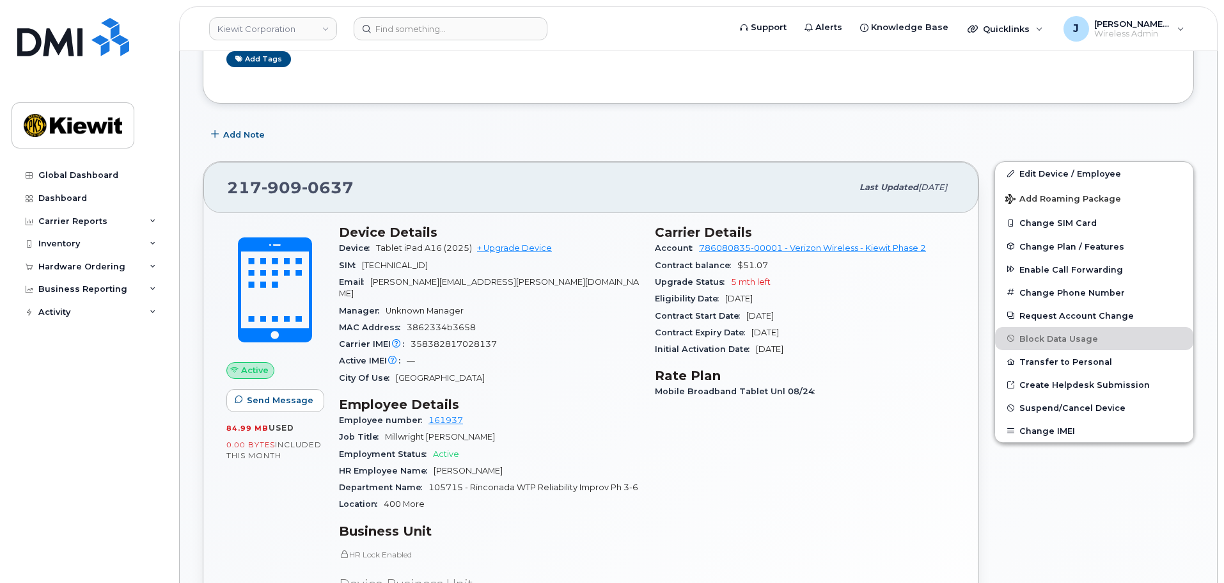
click at [424, 265] on span "89148000011803481025" at bounding box center [395, 265] width 66 height 10
click at [478, 269] on div "SIM 89148000011803481025" at bounding box center [489, 265] width 301 height 17
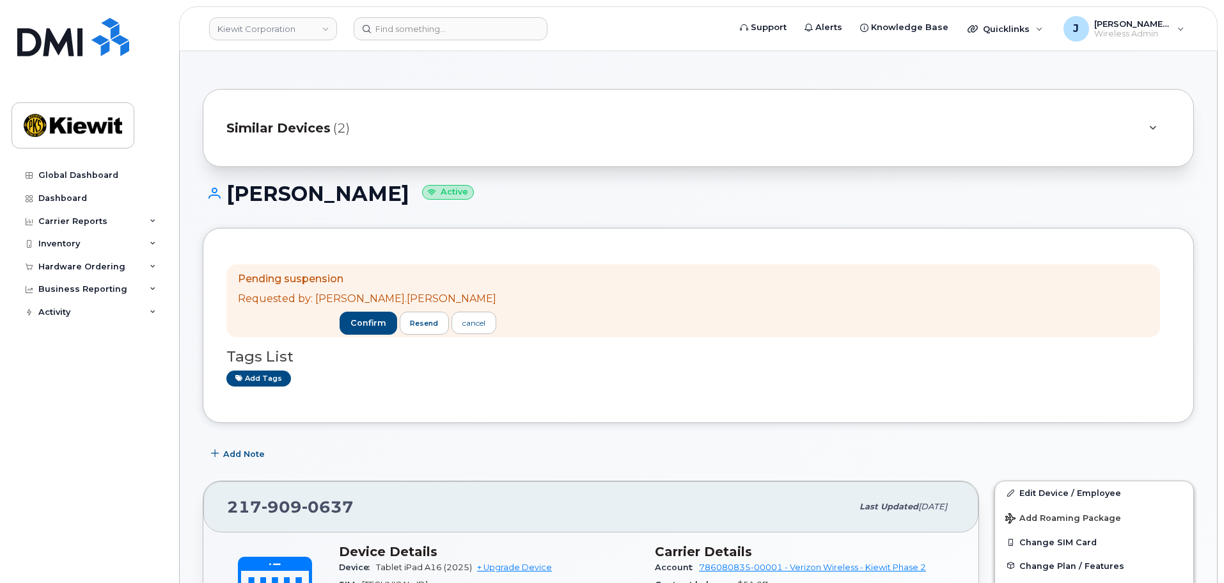
scroll to position [0, 0]
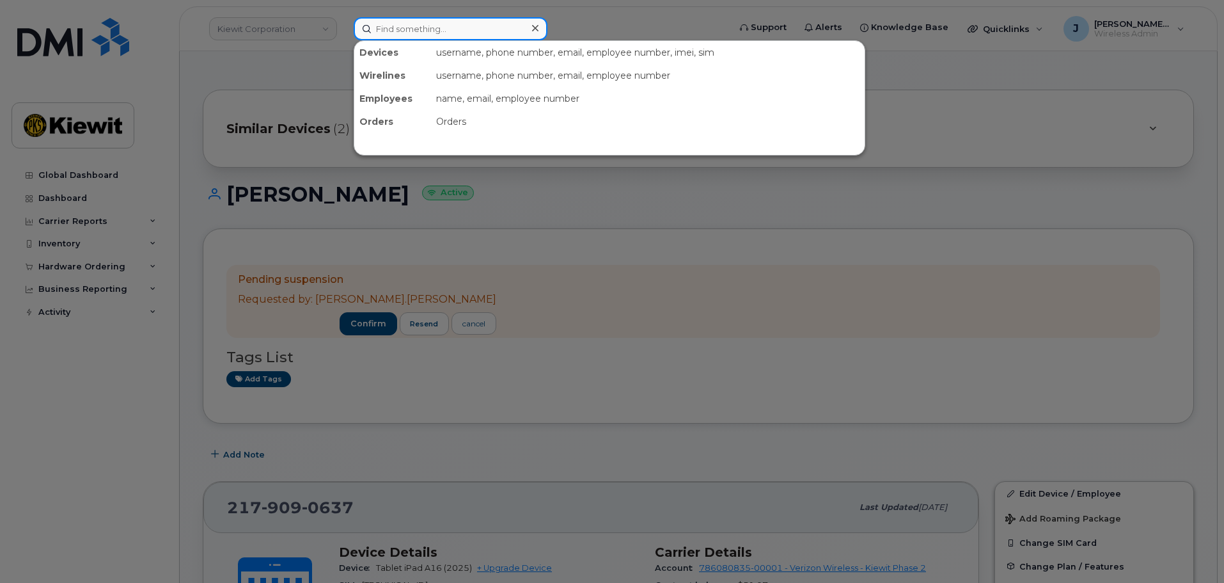
click at [421, 29] on input at bounding box center [451, 28] width 194 height 23
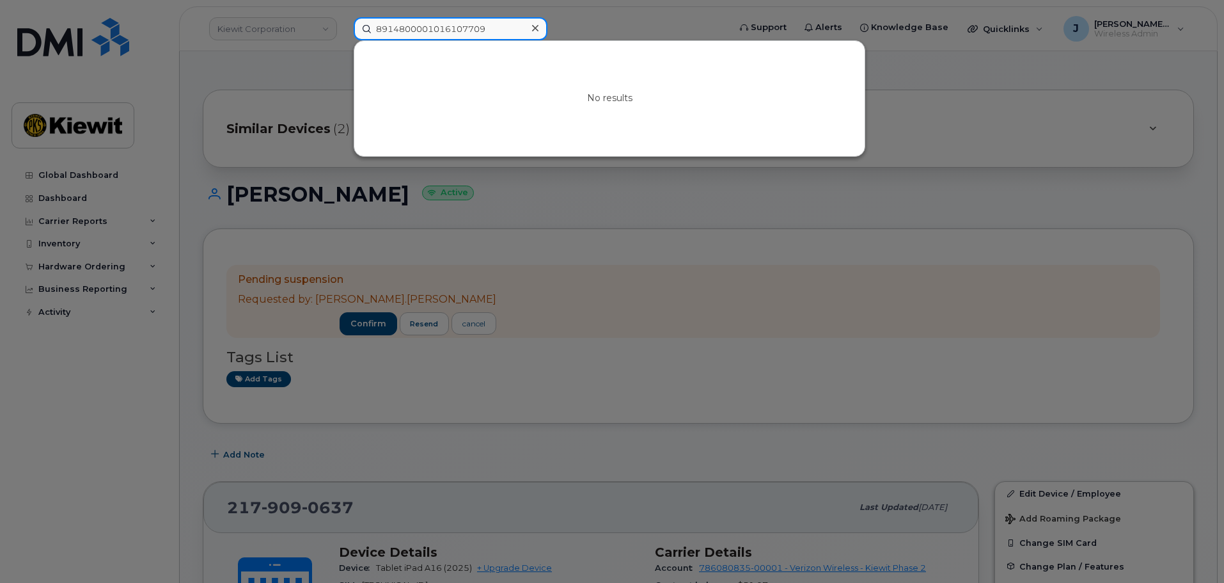
click at [517, 26] on input "8914800001016107709" at bounding box center [451, 28] width 194 height 23
type input "8914800001016107709"
click at [529, 25] on div at bounding box center [535, 28] width 19 height 19
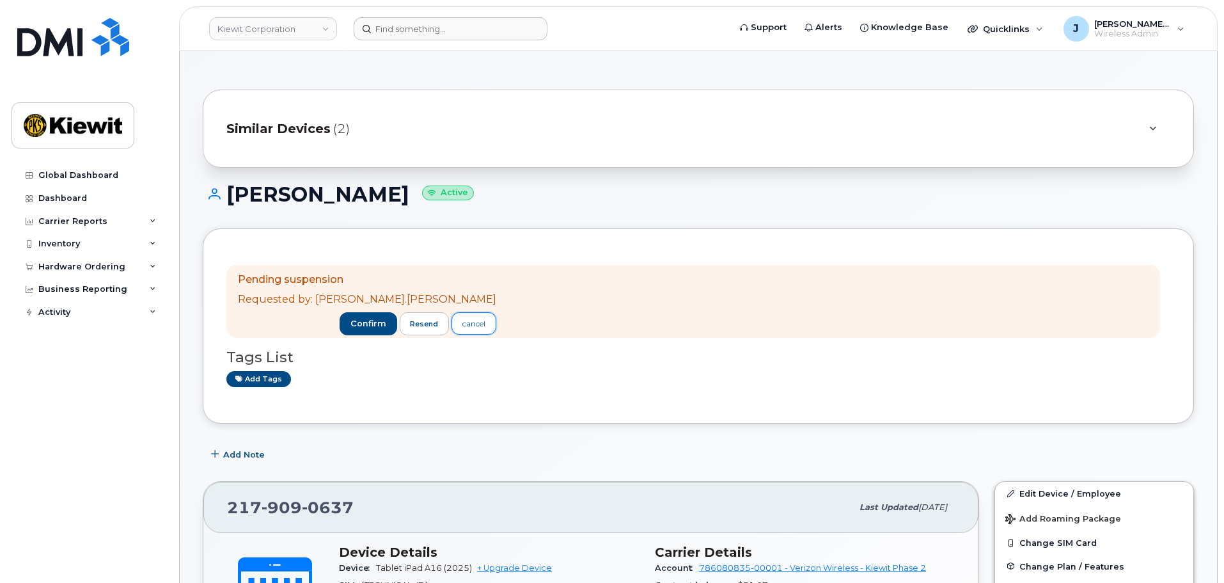
click at [462, 325] on div "cancel" at bounding box center [473, 324] width 23 height 12
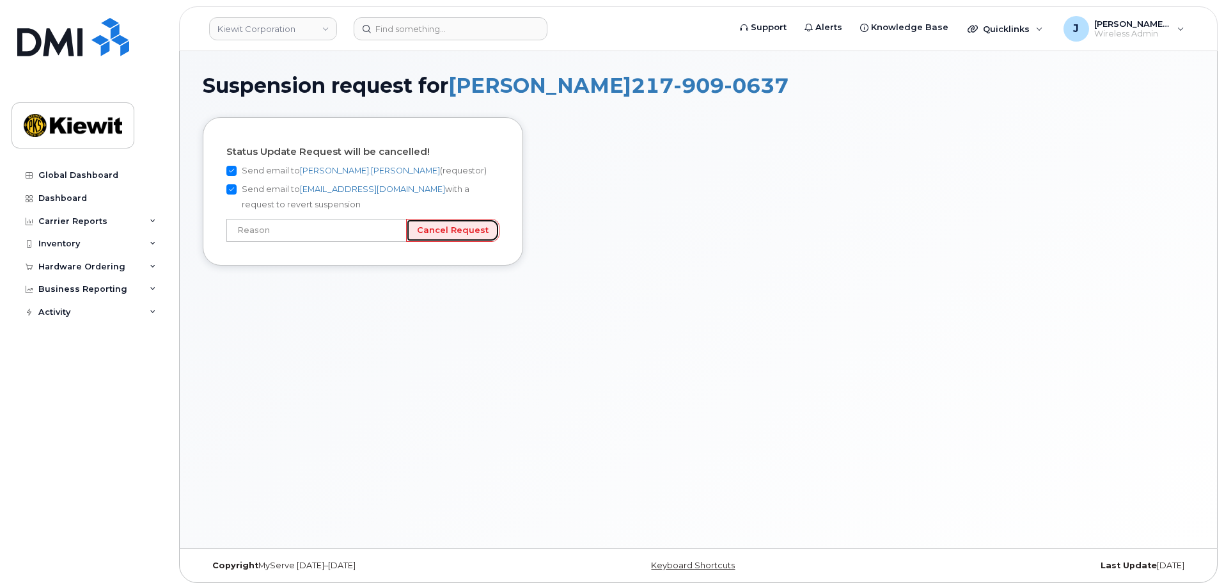
click at [461, 233] on input "Cancel Request" at bounding box center [452, 231] width 93 height 24
click at [336, 228] on input "text" at bounding box center [316, 230] width 180 height 23
click at [398, 228] on input "text" at bounding box center [316, 230] width 180 height 23
click at [396, 229] on input "text" at bounding box center [316, 230] width 180 height 23
click at [396, 227] on input "Incorrect number" at bounding box center [316, 230] width 180 height 23
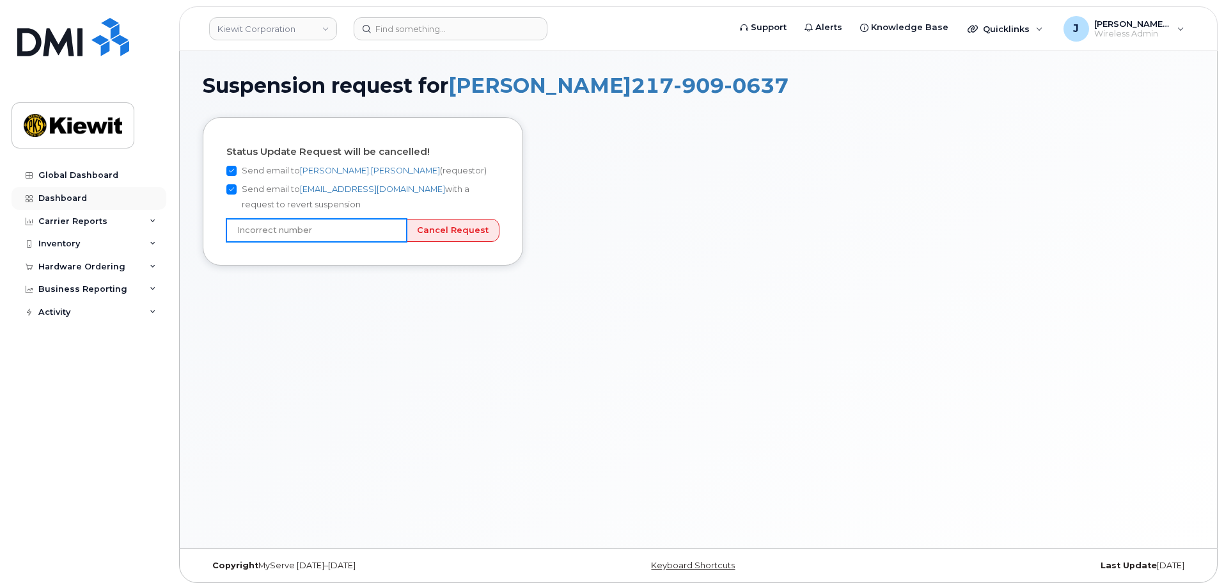
drag, startPoint x: 324, startPoint y: 224, endPoint x: 118, endPoint y: 208, distance: 207.1
click at [179, 208] on div "[PERSON_NAME] Corporation Support Alerts Knowledge Base Quicklinks Suspend / Ca…" at bounding box center [698, 299] width 1038 height 497
type input "C"
drag, startPoint x: 345, startPoint y: 221, endPoint x: 352, endPoint y: 214, distance: 9.9
click at [345, 221] on input "text" at bounding box center [316, 230] width 180 height 23
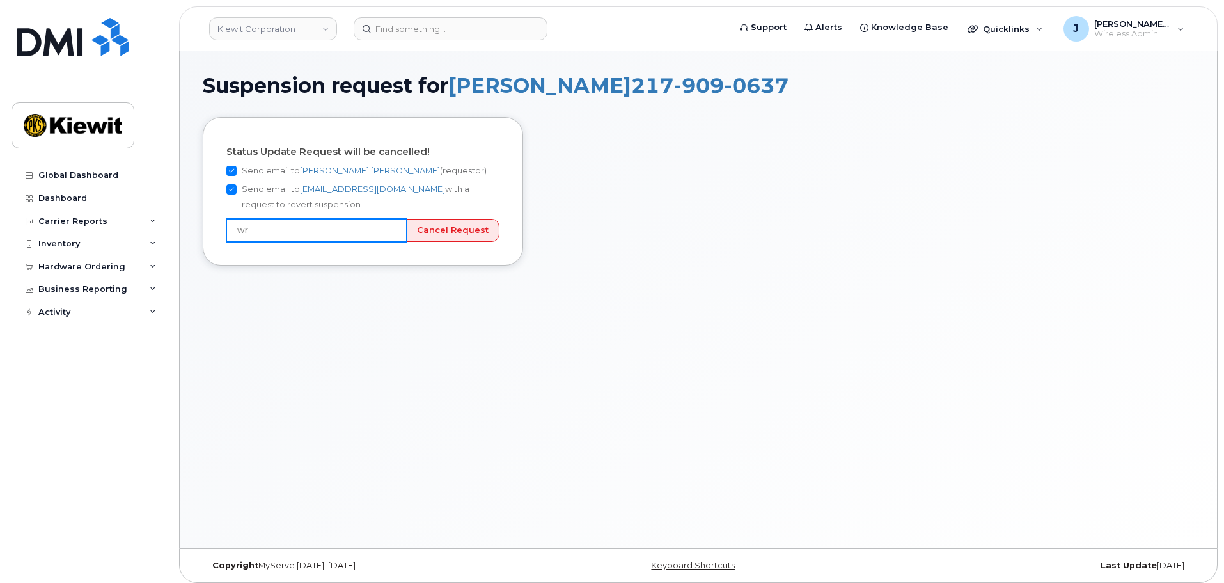
type input "w"
type input "Not sure if this was the correct device"
click at [471, 230] on input "Cancel Request" at bounding box center [452, 231] width 93 height 24
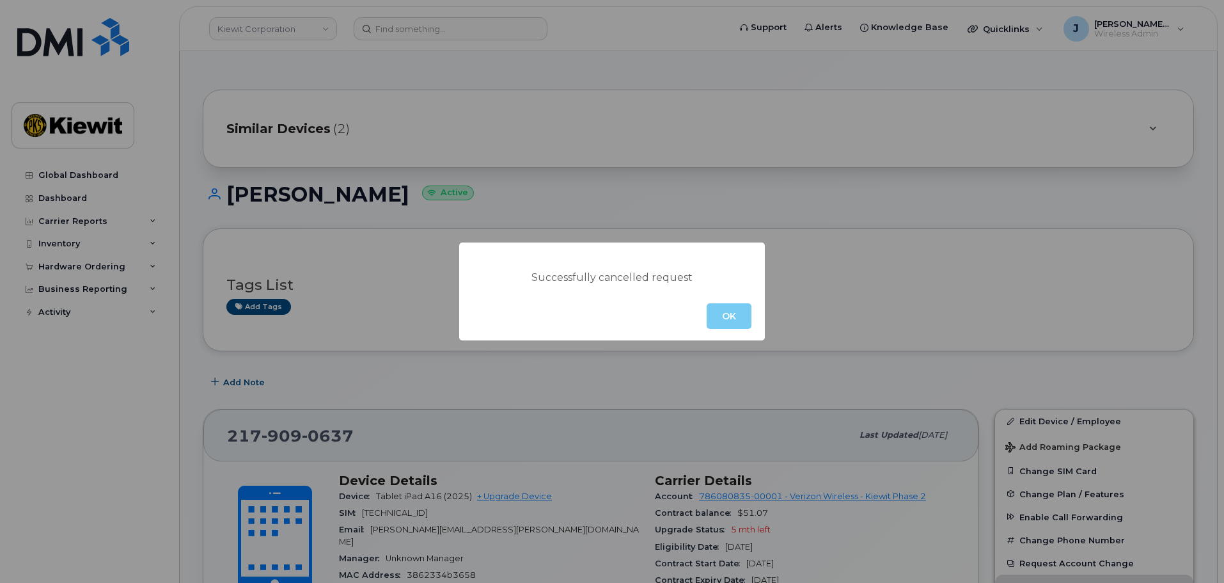
click at [724, 322] on button "OK" at bounding box center [729, 316] width 45 height 26
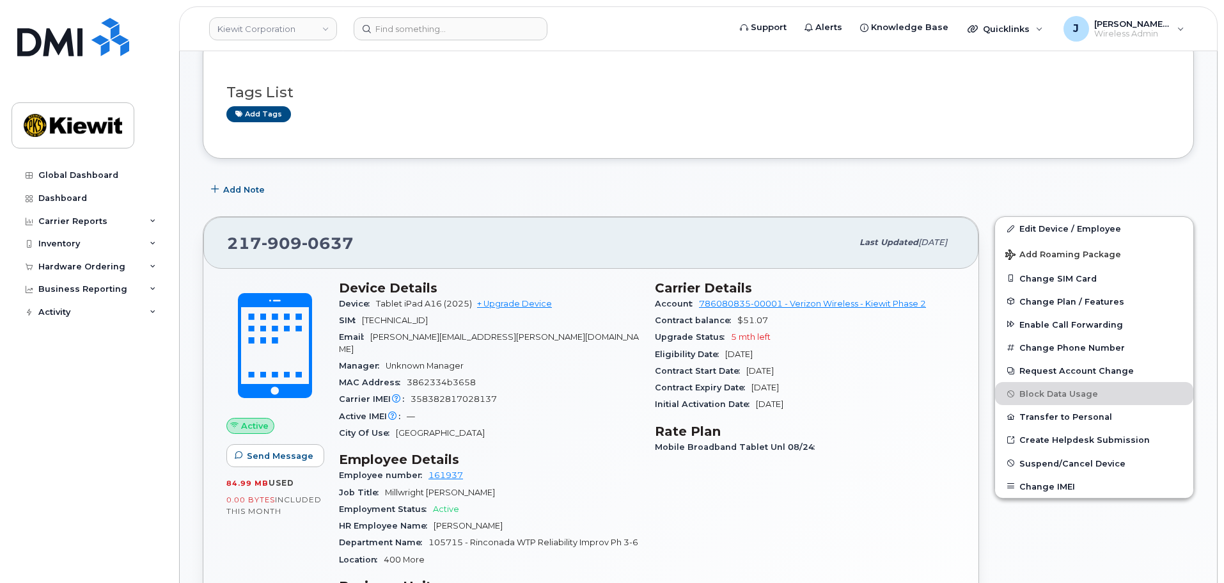
scroll to position [192, 0]
